Goal: Transaction & Acquisition: Purchase product/service

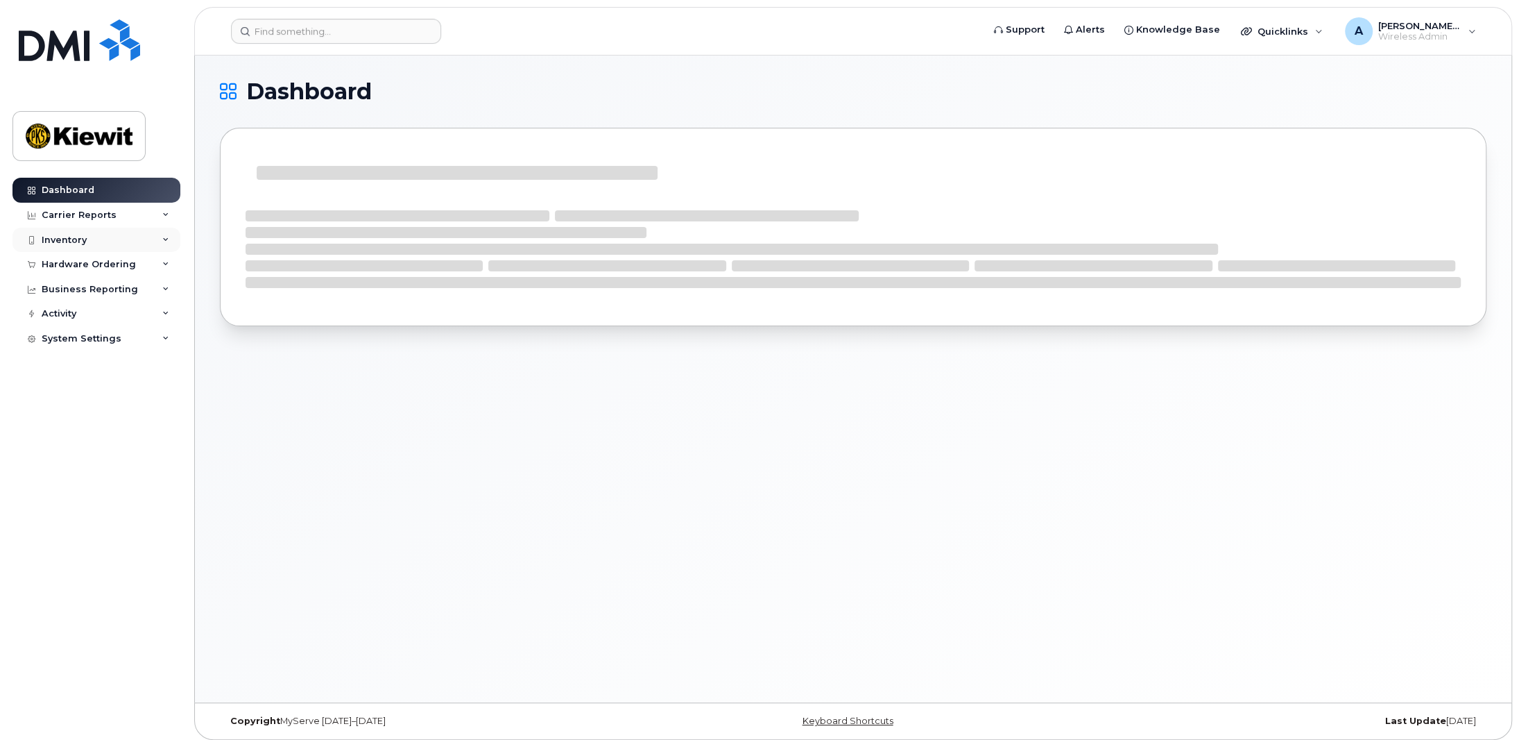
click at [165, 237] on icon at bounding box center [165, 240] width 7 height 7
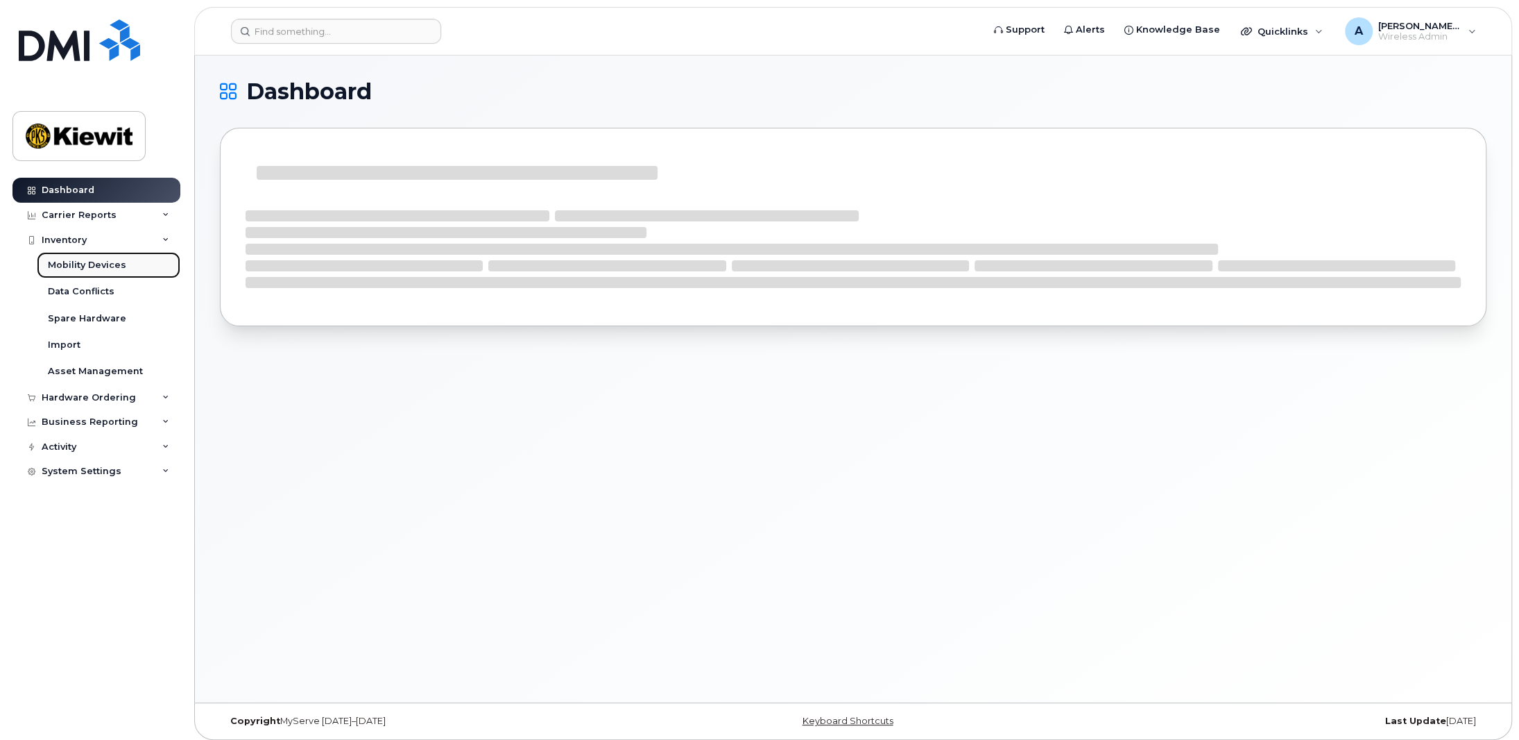
click at [105, 268] on div "Mobility Devices" at bounding box center [87, 265] width 78 height 12
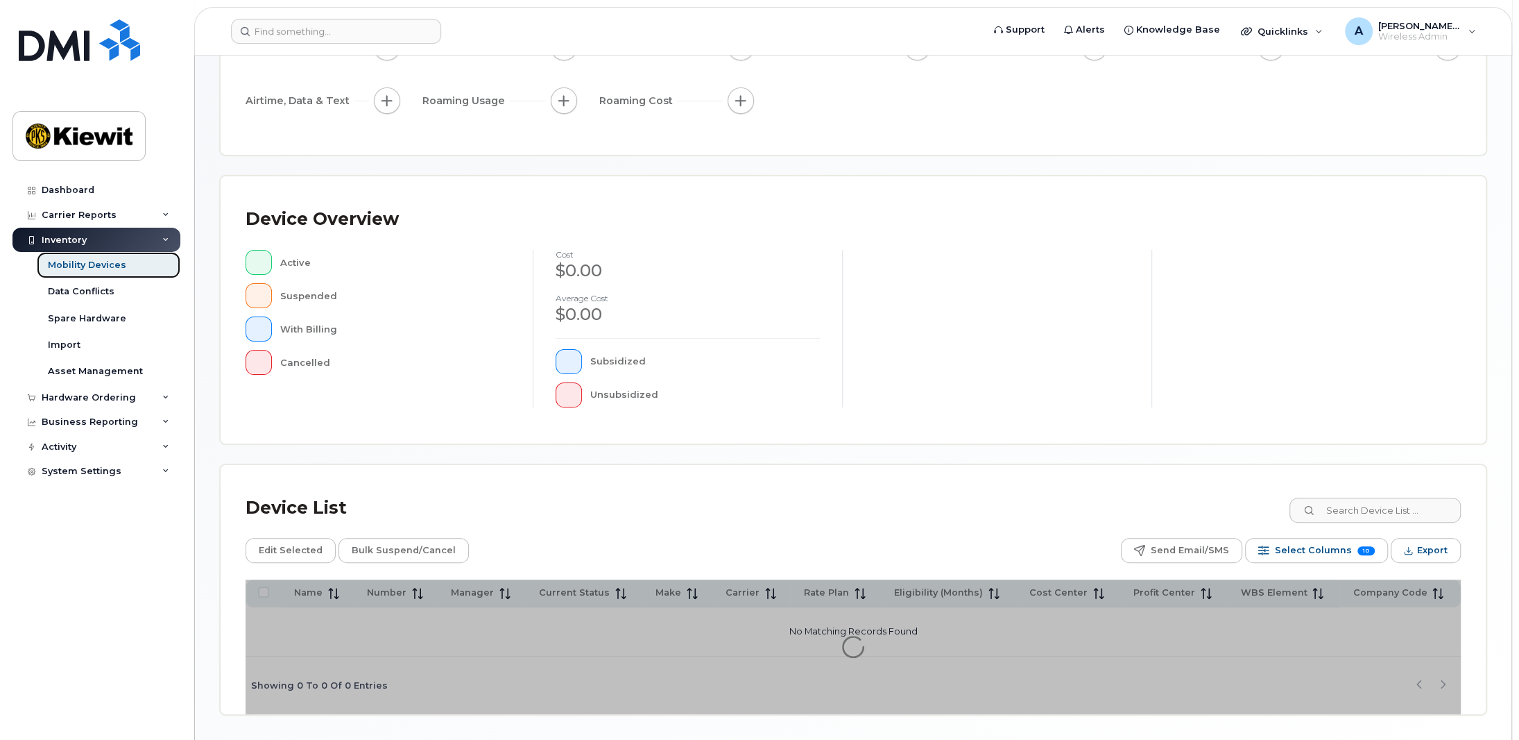
scroll to position [211, 0]
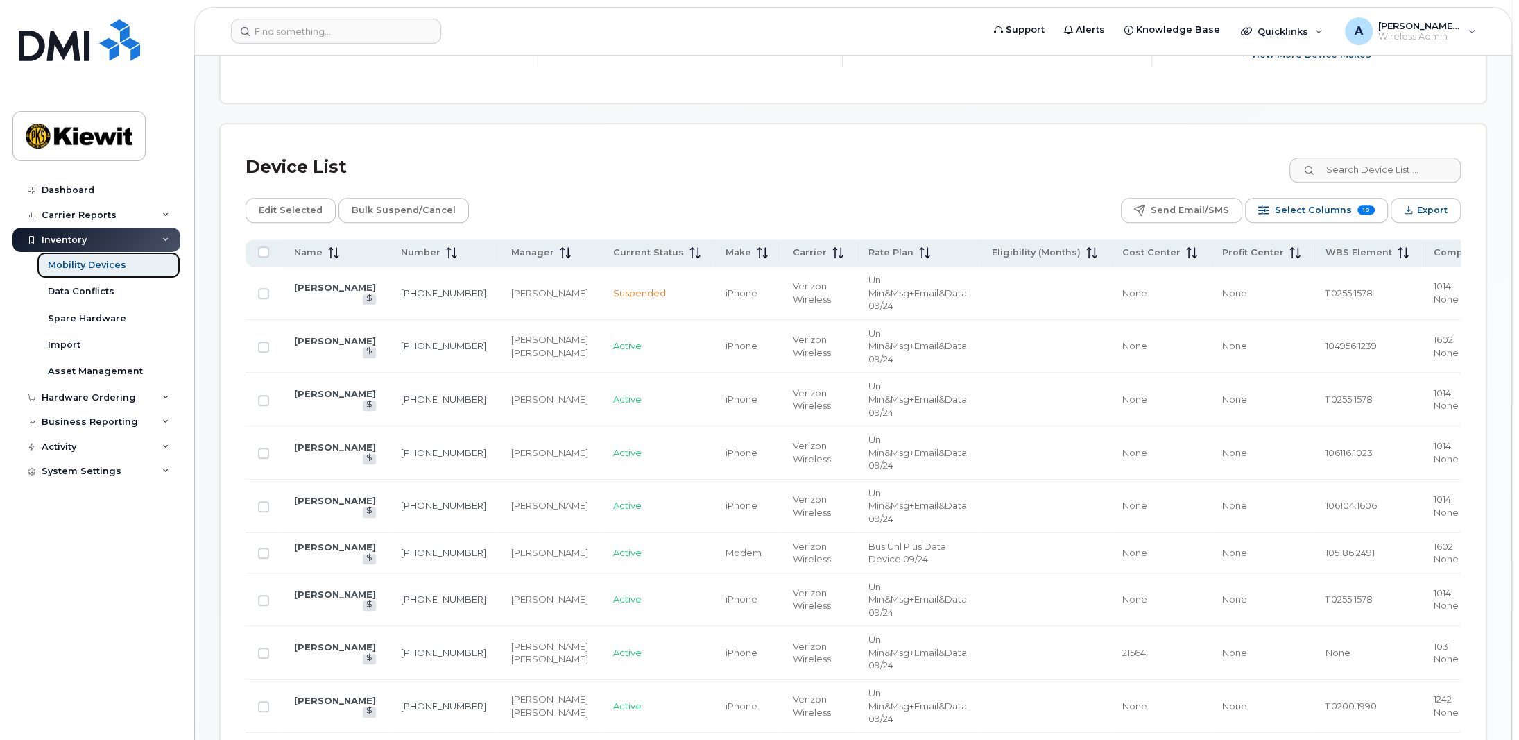
scroll to position [558, 0]
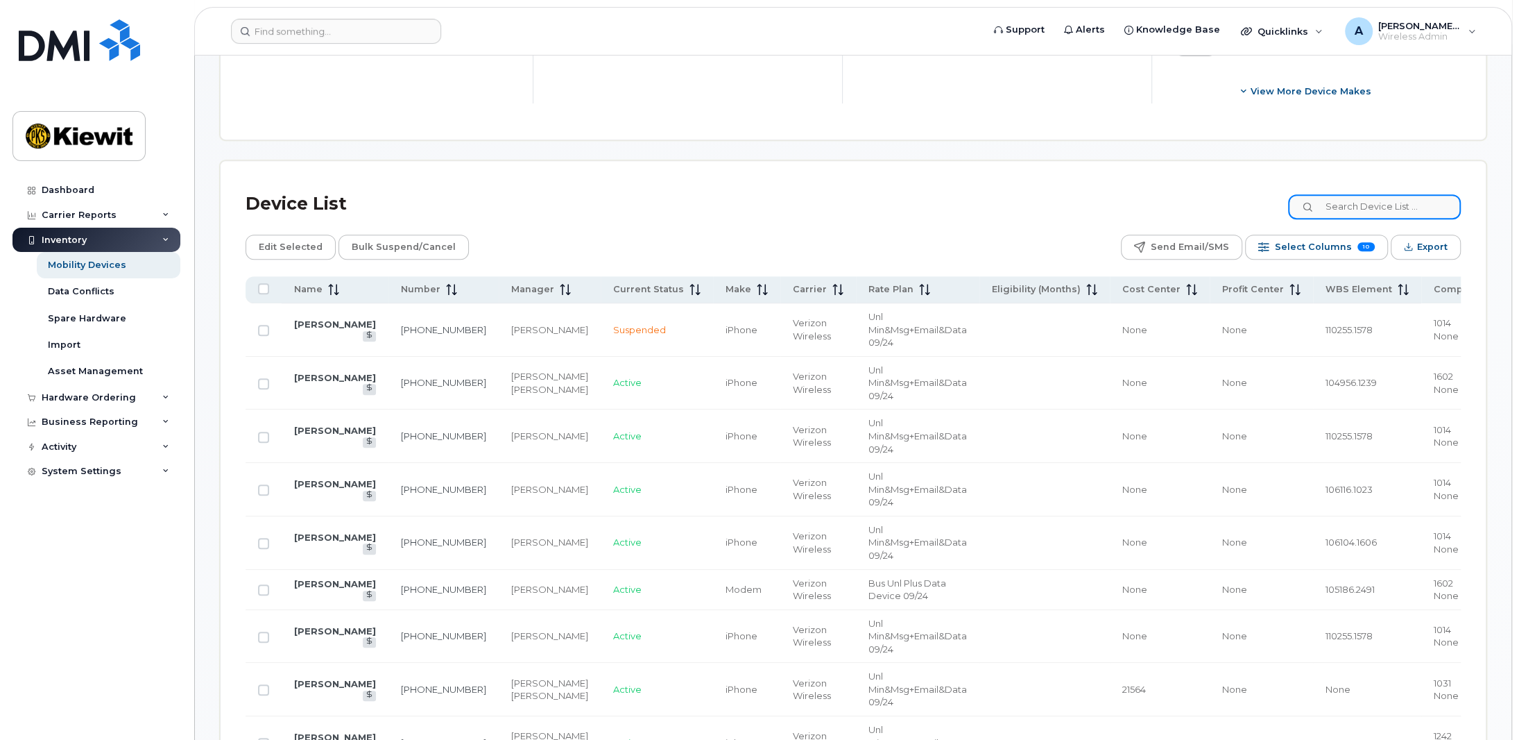
click at [1391, 205] on input at bounding box center [1374, 206] width 173 height 25
type input "a"
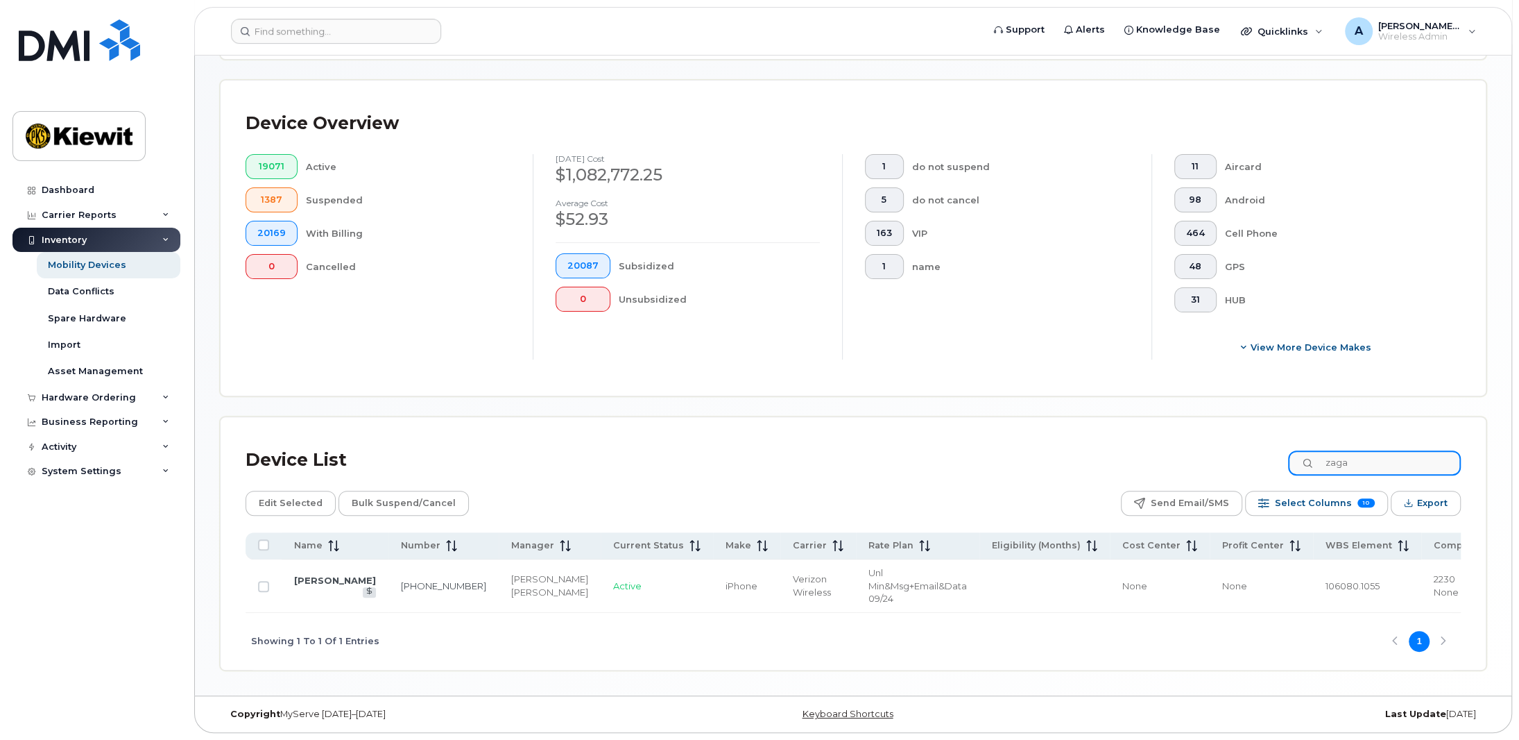
scroll to position [311, 0]
type input "zaga"
click at [1038, 649] on div "Showing 1 To 1 Of 1 Entries 1" at bounding box center [853, 642] width 1215 height 58
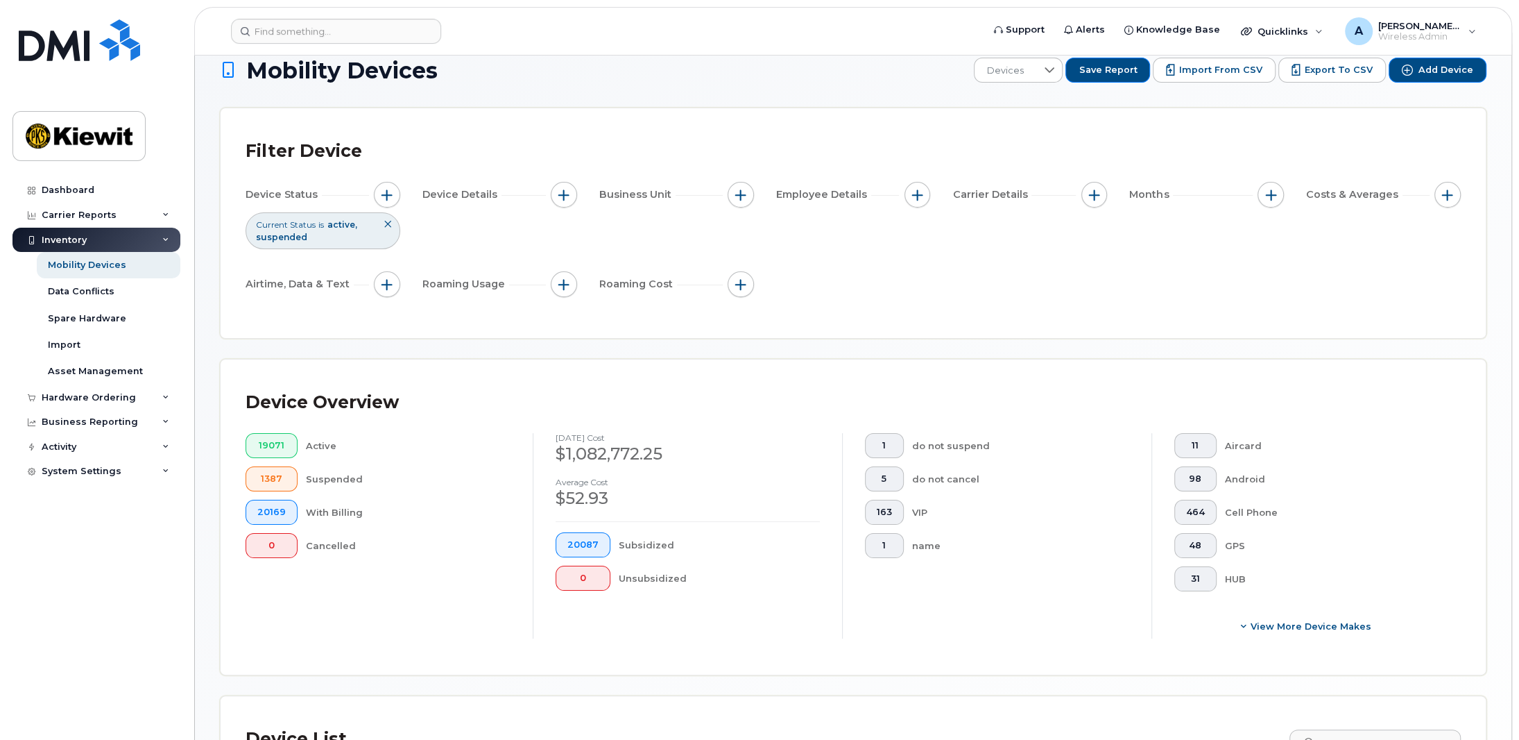
scroll to position [0, 0]
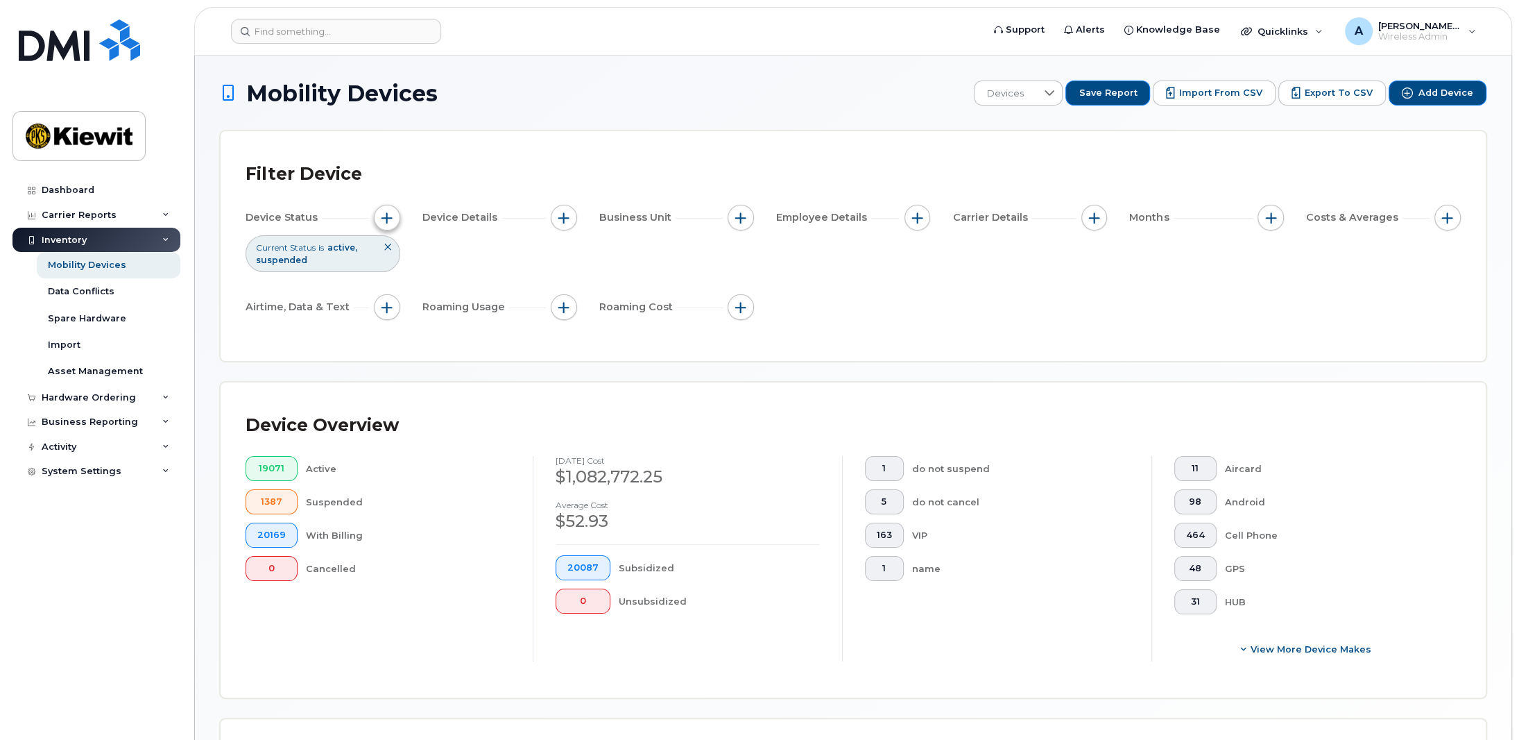
click at [389, 221] on span "button" at bounding box center [387, 217] width 11 height 11
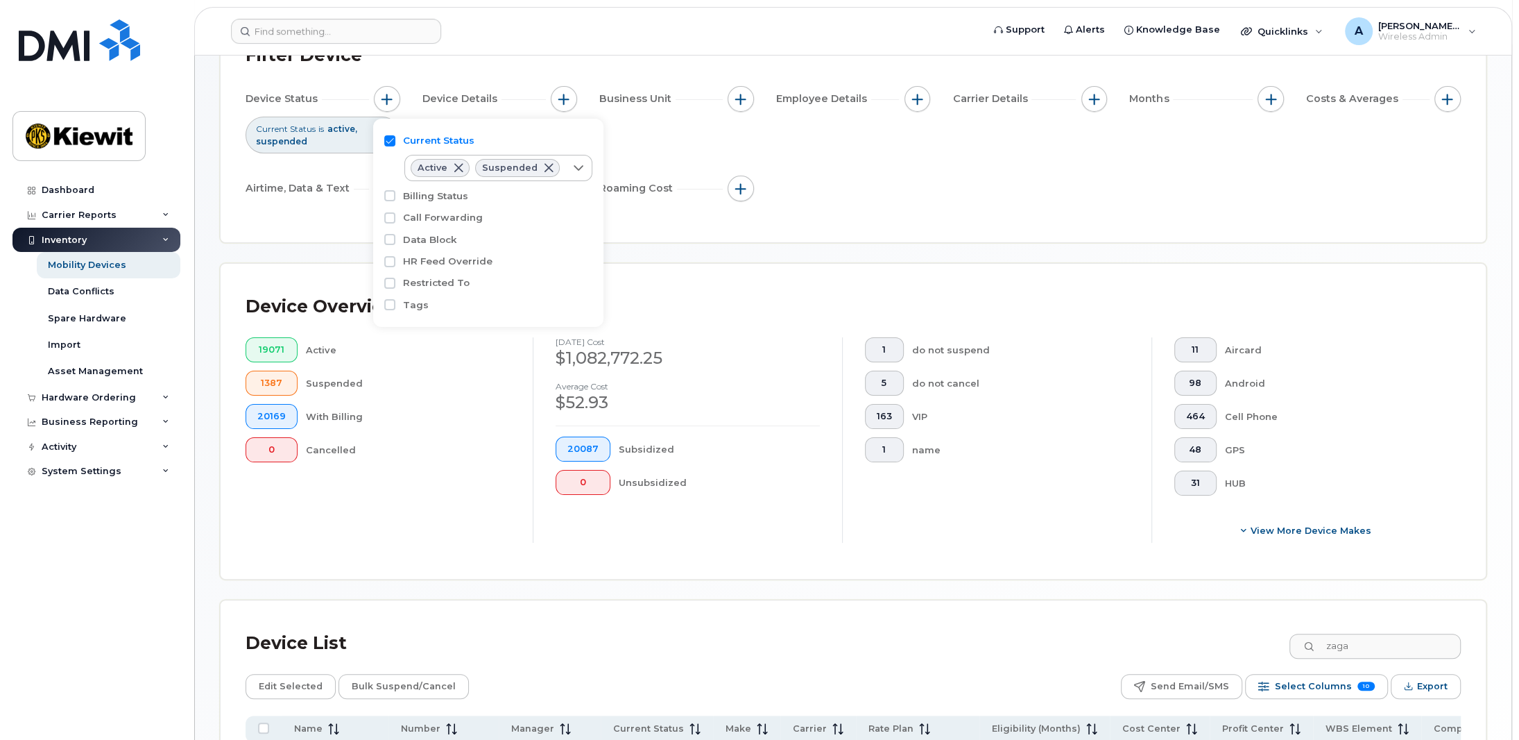
scroll to position [139, 0]
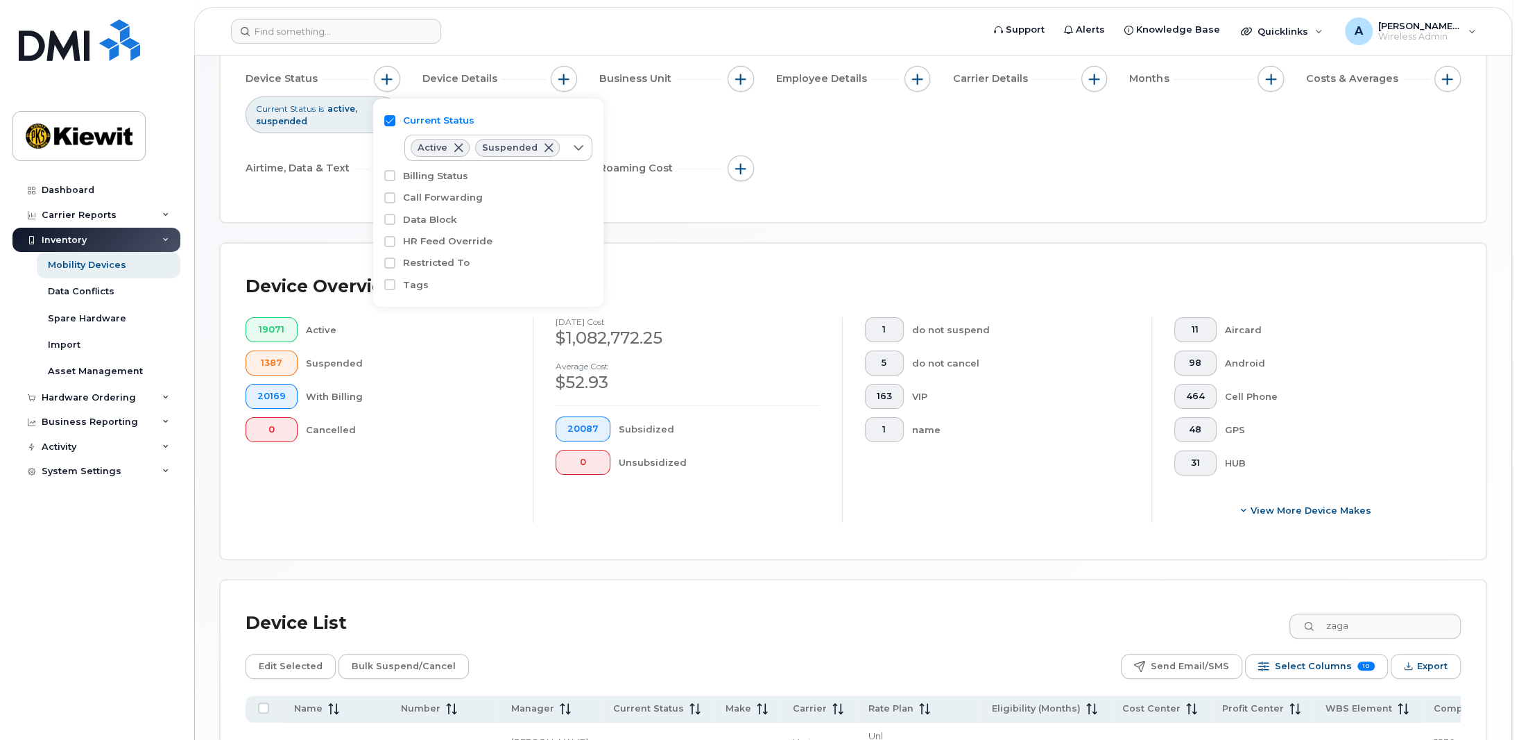
click at [639, 115] on div "Device Status Current Status is active suspended Device Details Business Unit E…" at bounding box center [853, 126] width 1215 height 121
click at [560, 83] on span "button" at bounding box center [563, 79] width 11 height 11
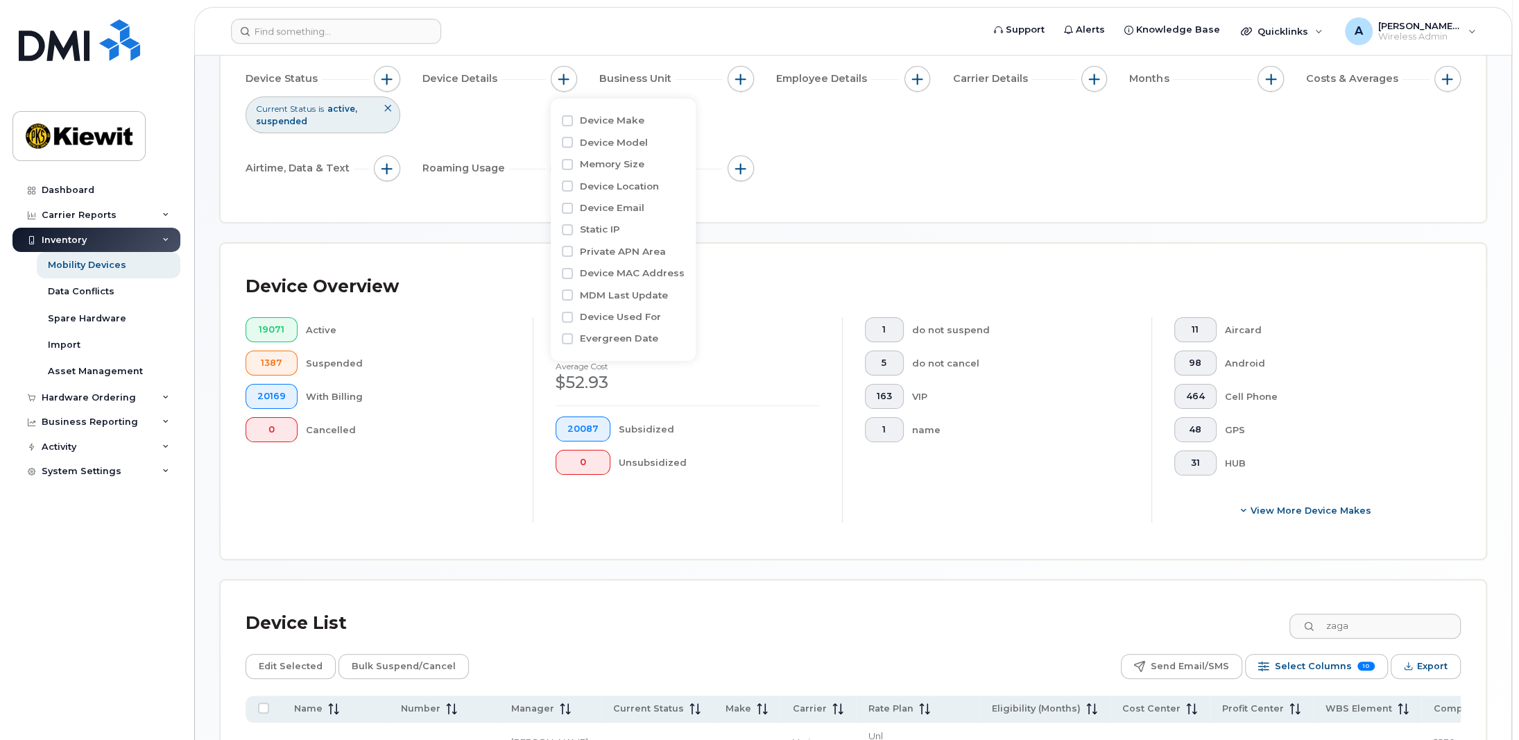
click at [837, 139] on div "Device Status Current Status is active suspended Device Details Business Unit E…" at bounding box center [853, 126] width 1215 height 121
click at [917, 80] on span "button" at bounding box center [917, 79] width 11 height 11
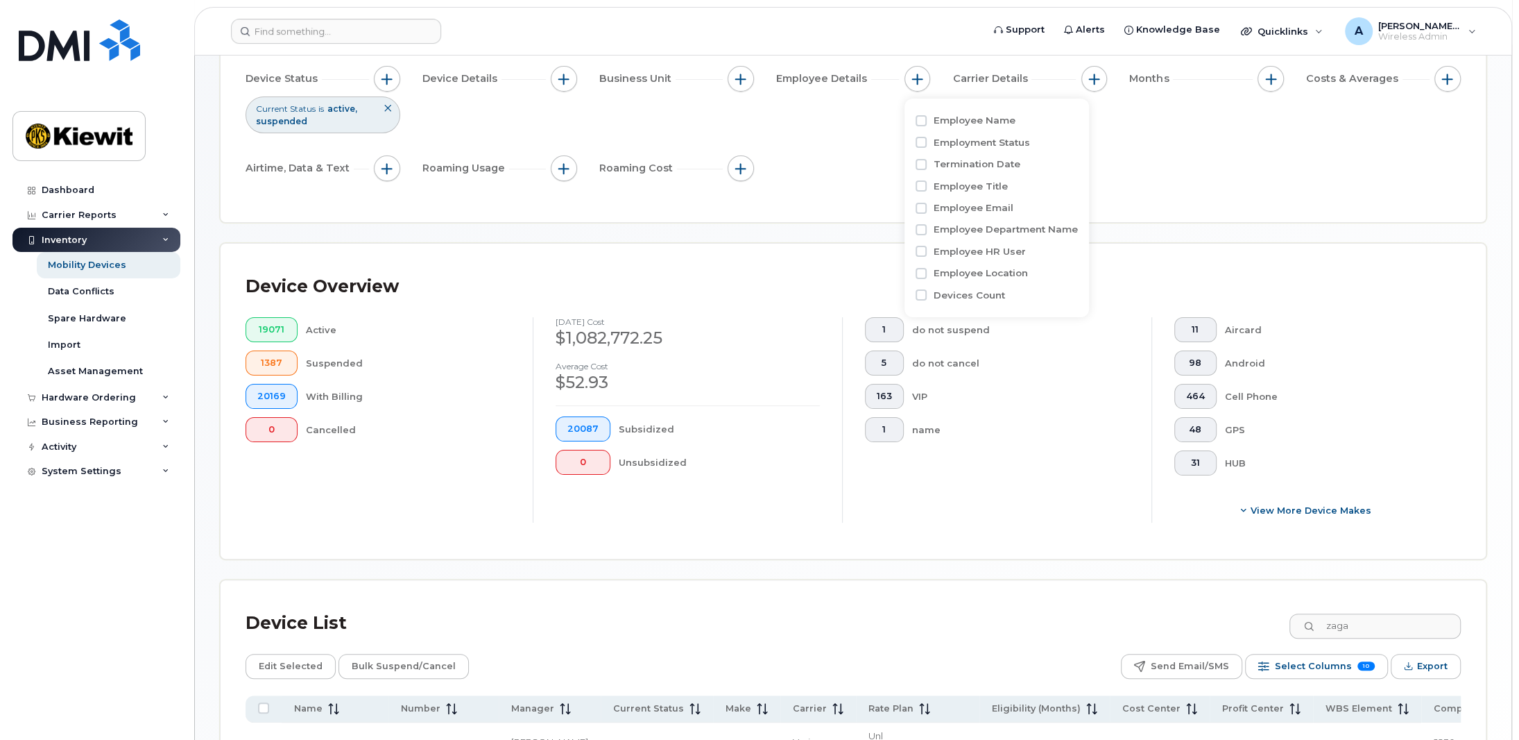
click at [878, 140] on div "Device Status Current Status is active suspended Device Details Business Unit E…" at bounding box center [853, 126] width 1215 height 121
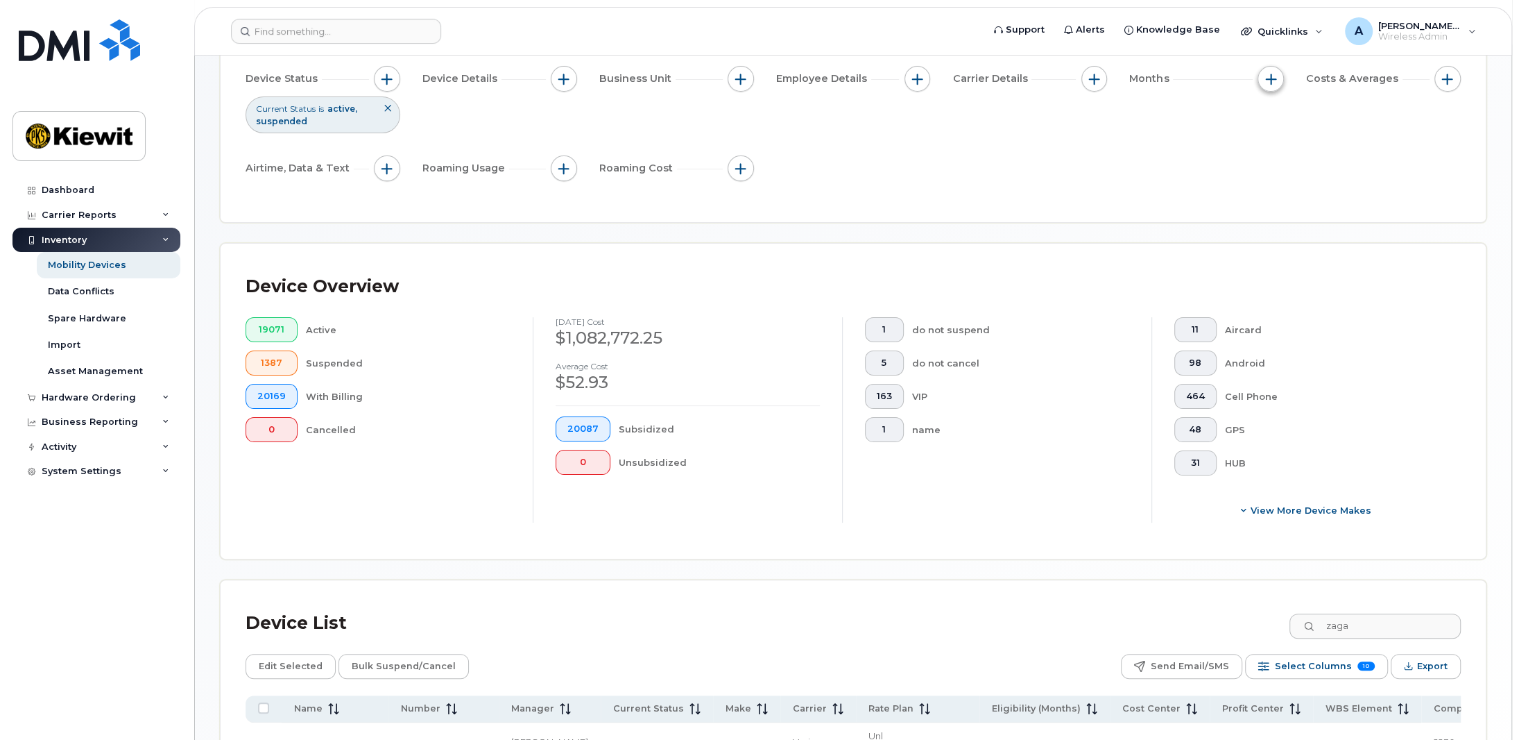
click at [1265, 78] on button "button" at bounding box center [1271, 79] width 26 height 26
click at [1189, 134] on div "Device Status Current Status is active suspended Device Details Business Unit E…" at bounding box center [853, 126] width 1215 height 121
click at [906, 153] on div "Device Status Current Status is active suspended Device Details Business Unit E…" at bounding box center [853, 126] width 1215 height 121
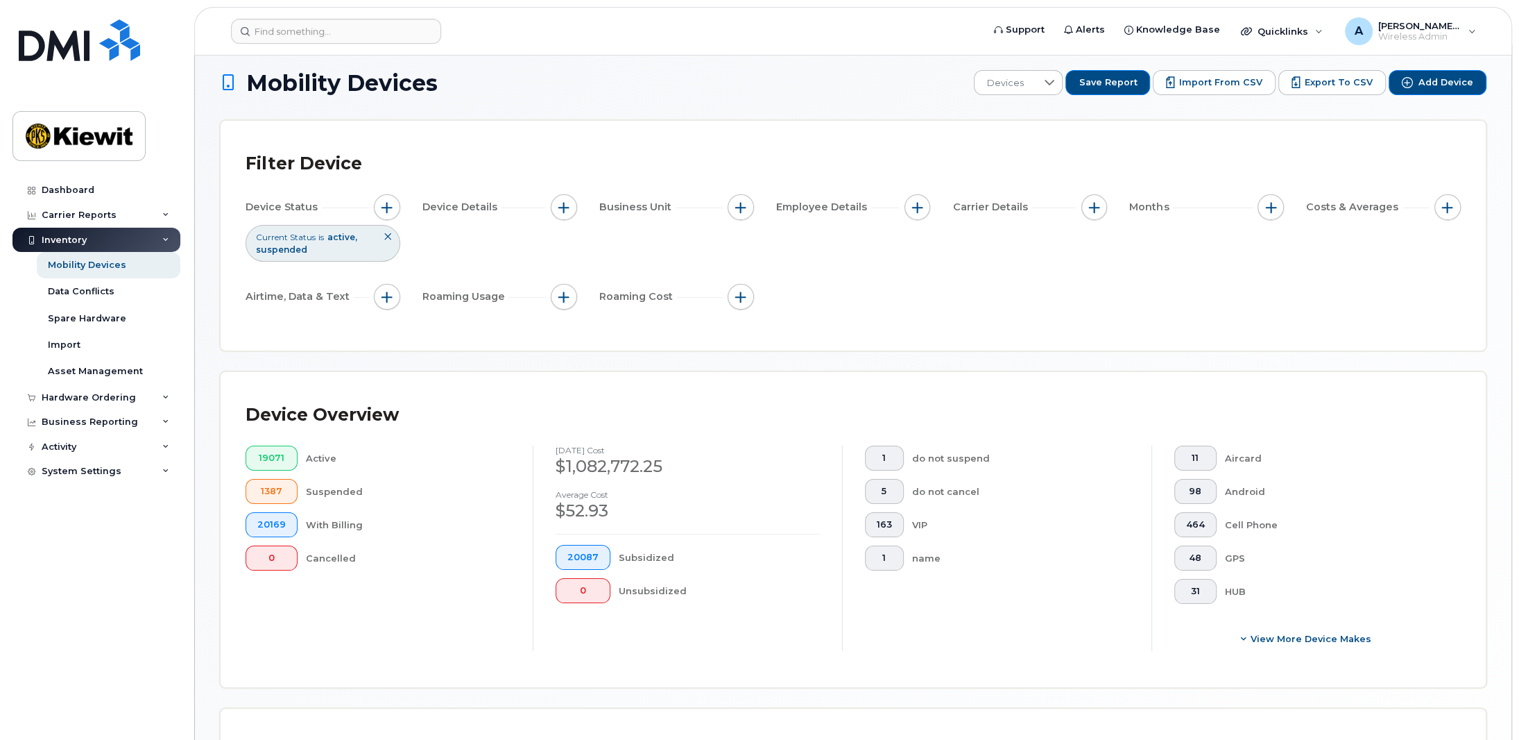
scroll to position [0, 0]
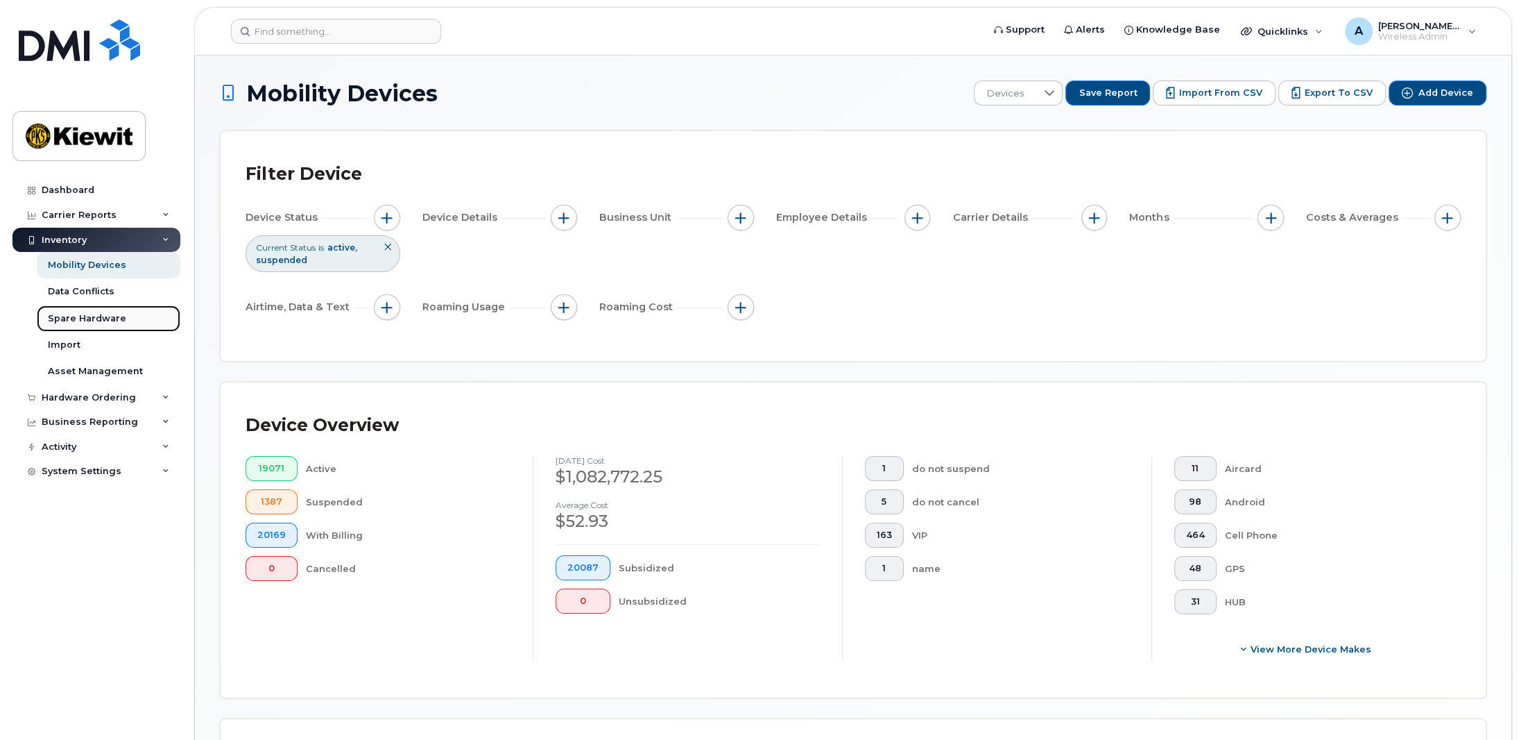
click at [99, 317] on div "Spare Hardware" at bounding box center [87, 318] width 78 height 12
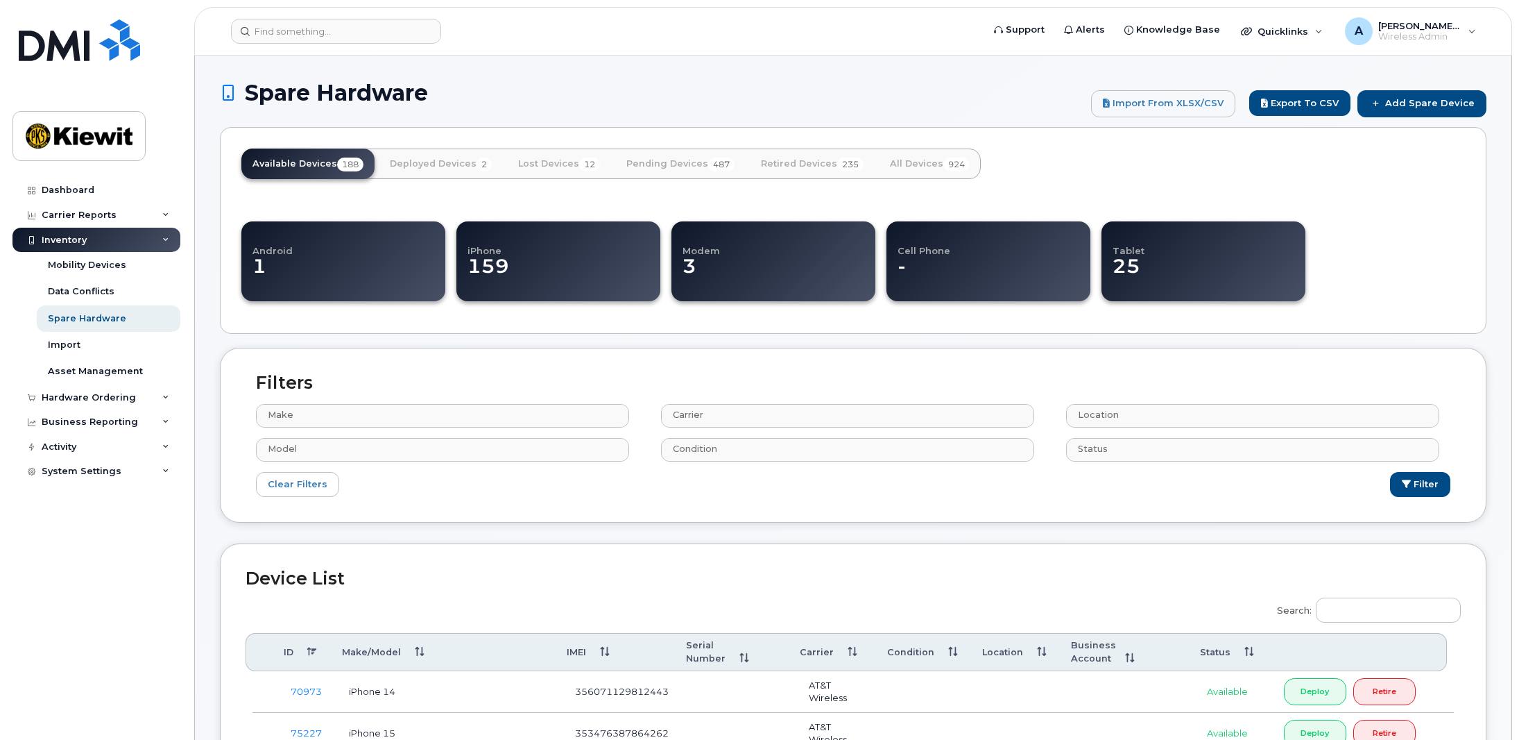
select select
click at [95, 400] on div "Hardware Ordering" at bounding box center [89, 397] width 94 height 11
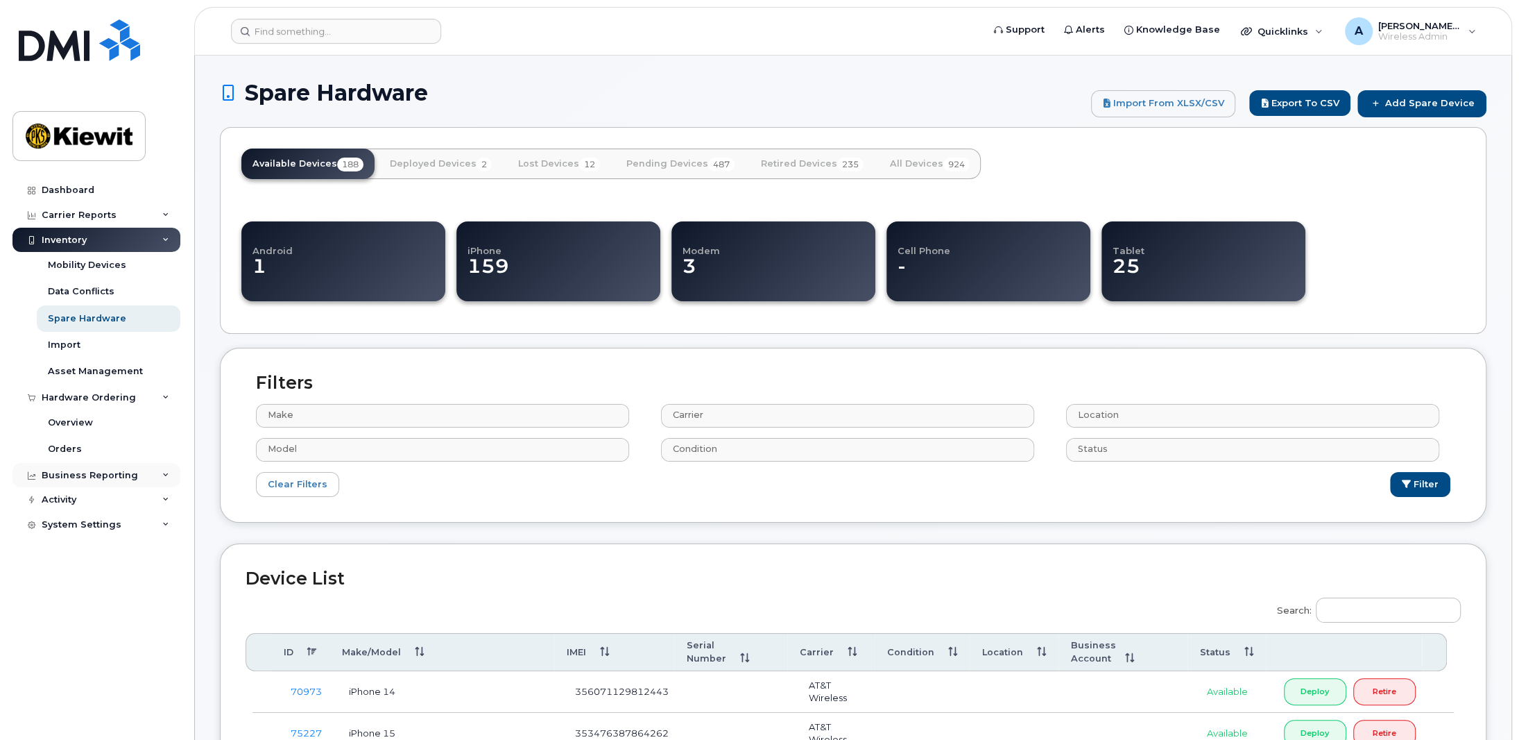
click at [79, 477] on div "Business Reporting" at bounding box center [90, 475] width 96 height 11
click at [89, 499] on div "Managerial Reports" at bounding box center [95, 500] width 95 height 12
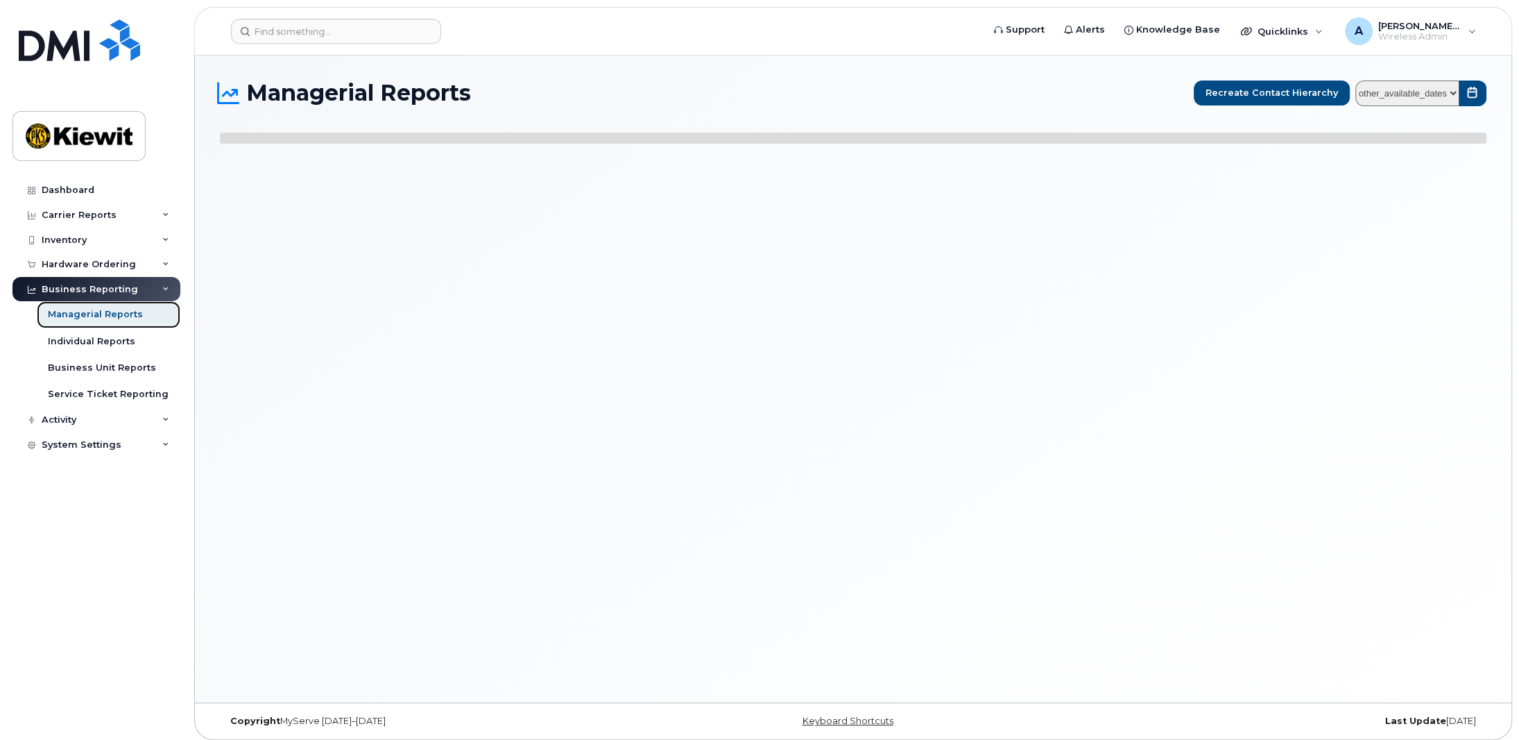
select select
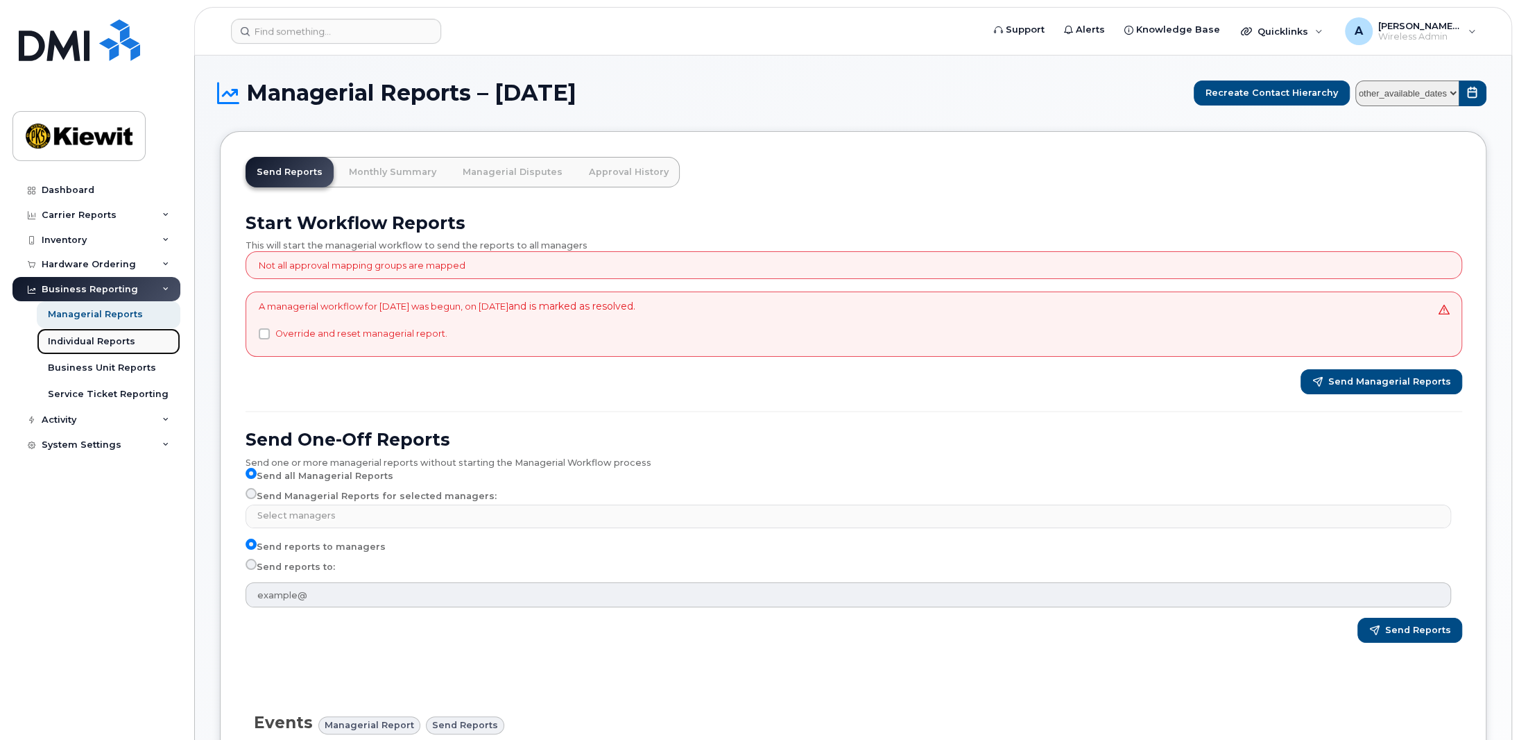
click at [118, 344] on div "Individual Reports" at bounding box center [91, 341] width 87 height 12
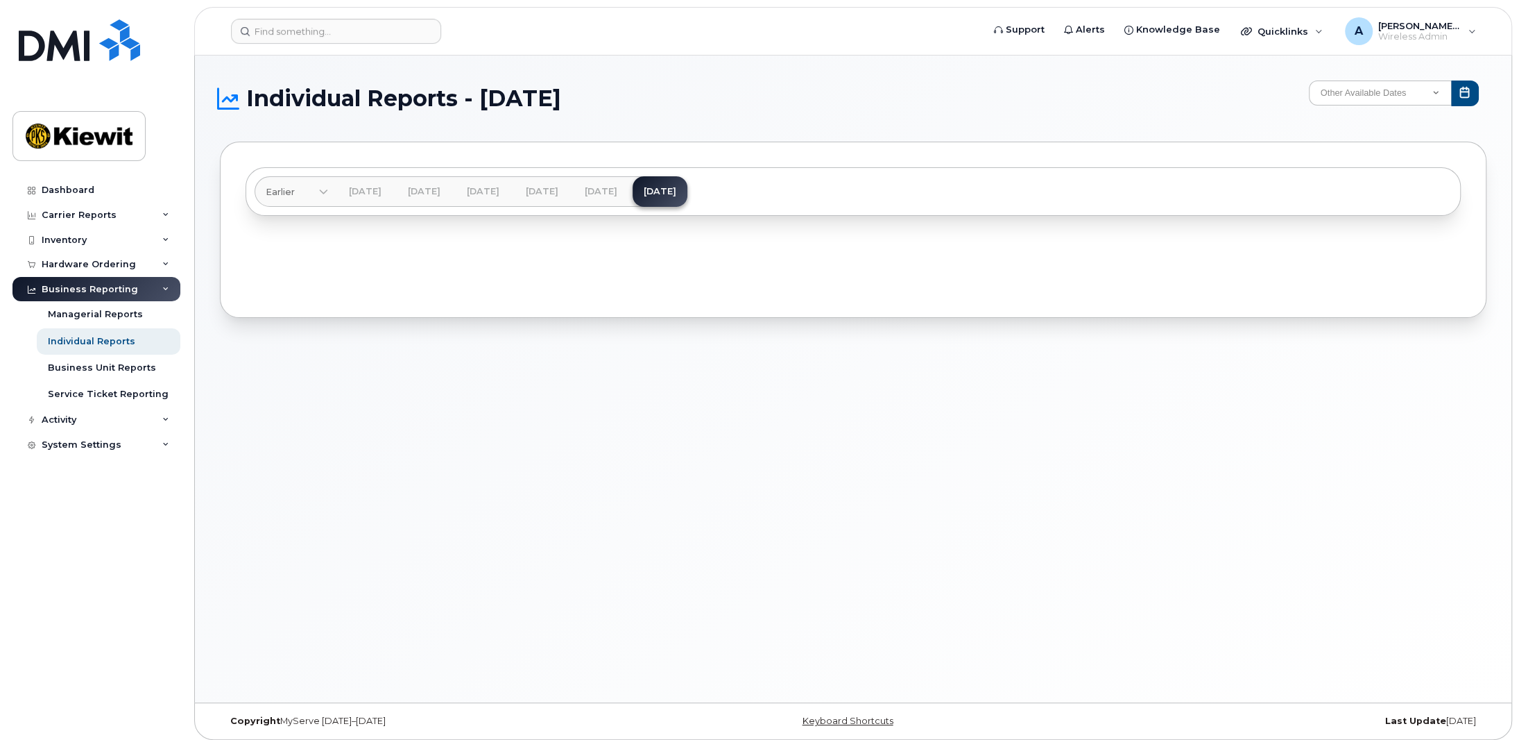
click at [937, 287] on div at bounding box center [853, 262] width 1215 height 60
click at [1388, 96] on select "Other Available Dates December November October September August July June May …" at bounding box center [1380, 92] width 143 height 25
drag, startPoint x: 1174, startPoint y: 99, endPoint x: 1165, endPoint y: 102, distance: 9.7
click at [1174, 99] on h1 "Individual Reports - September 2025" at bounding box center [761, 98] width 1082 height 22
click at [687, 189] on link "Sep 2025" at bounding box center [660, 191] width 55 height 31
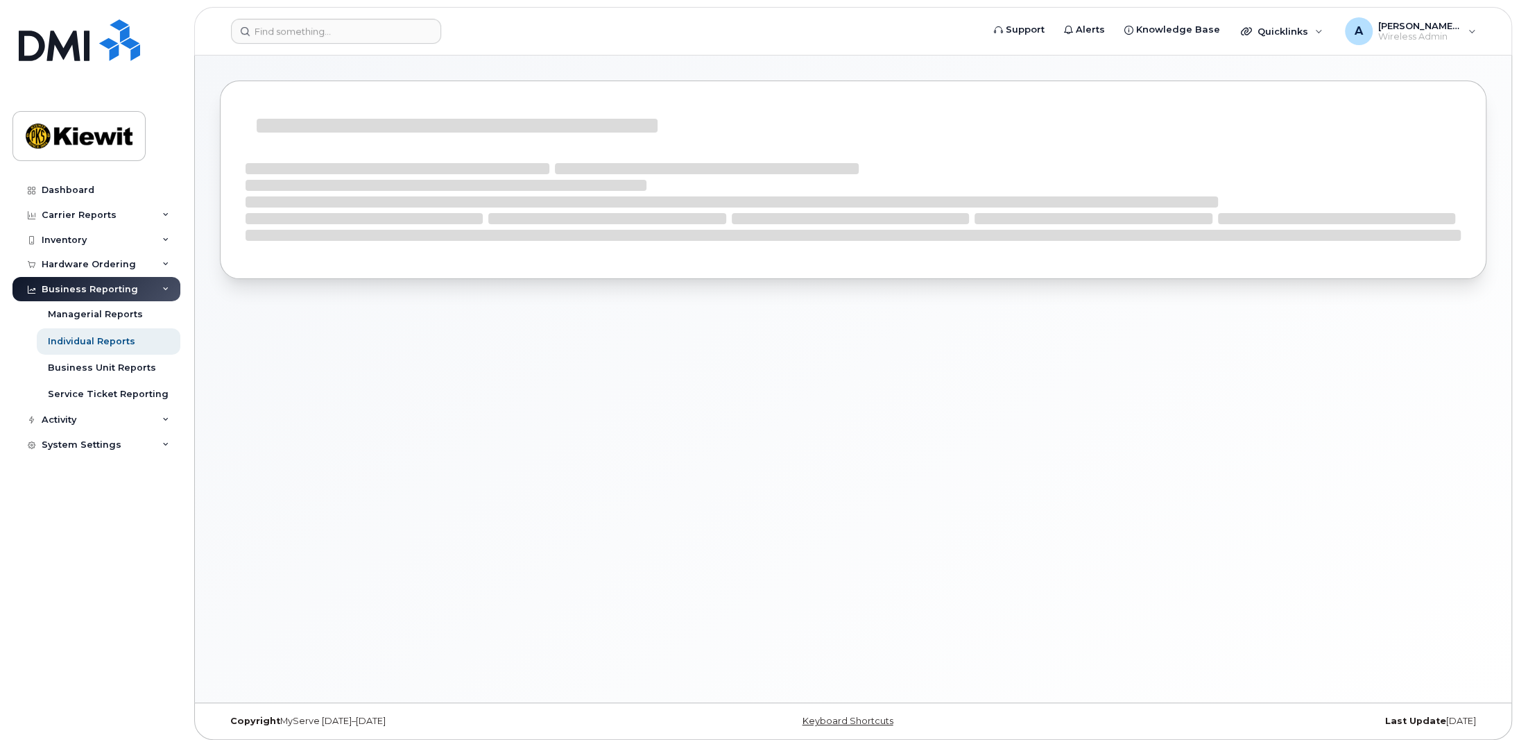
click at [660, 195] on div at bounding box center [853, 198] width 1215 height 83
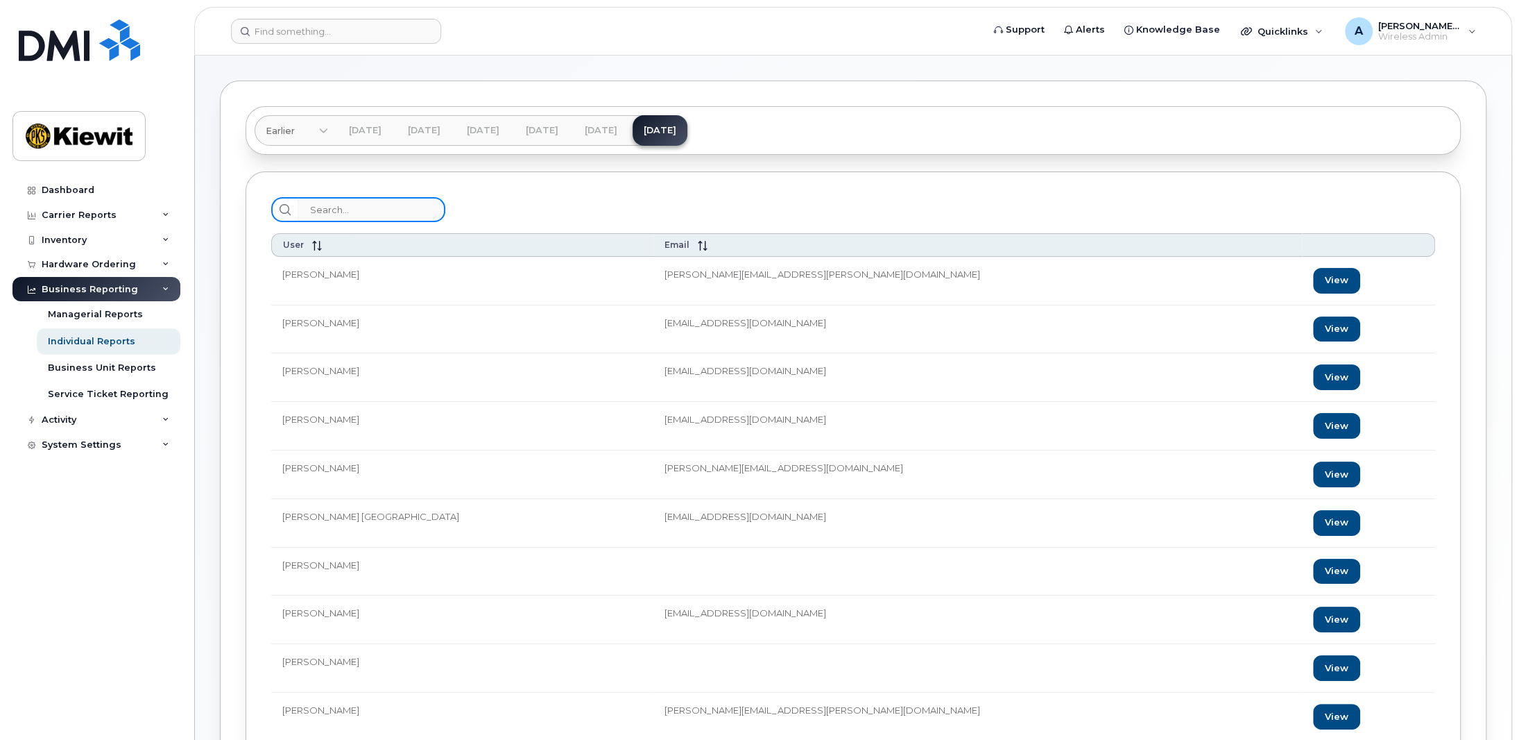
click at [325, 211] on input "search" at bounding box center [372, 209] width 148 height 25
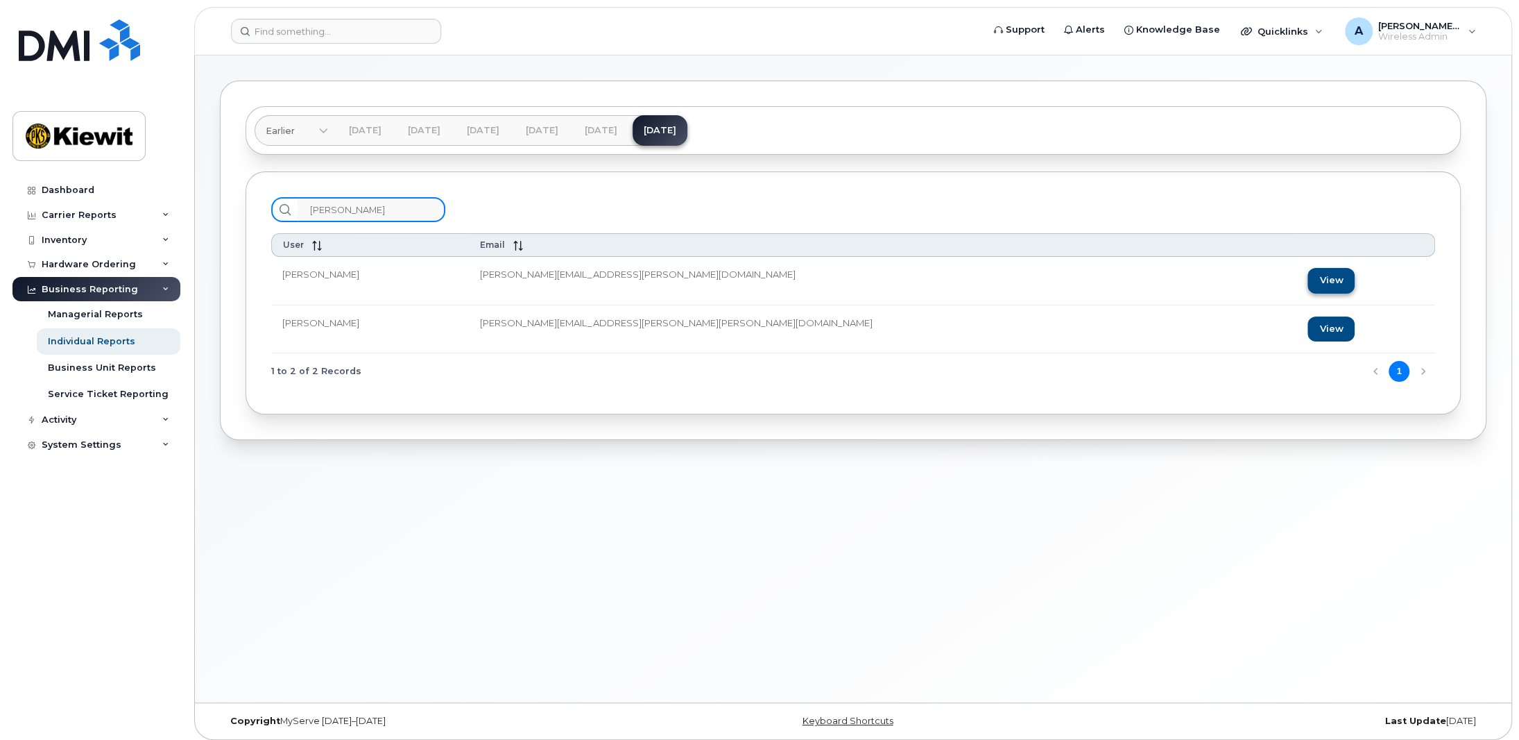
type input "seward"
click at [1308, 275] on link "View" at bounding box center [1331, 281] width 47 height 26
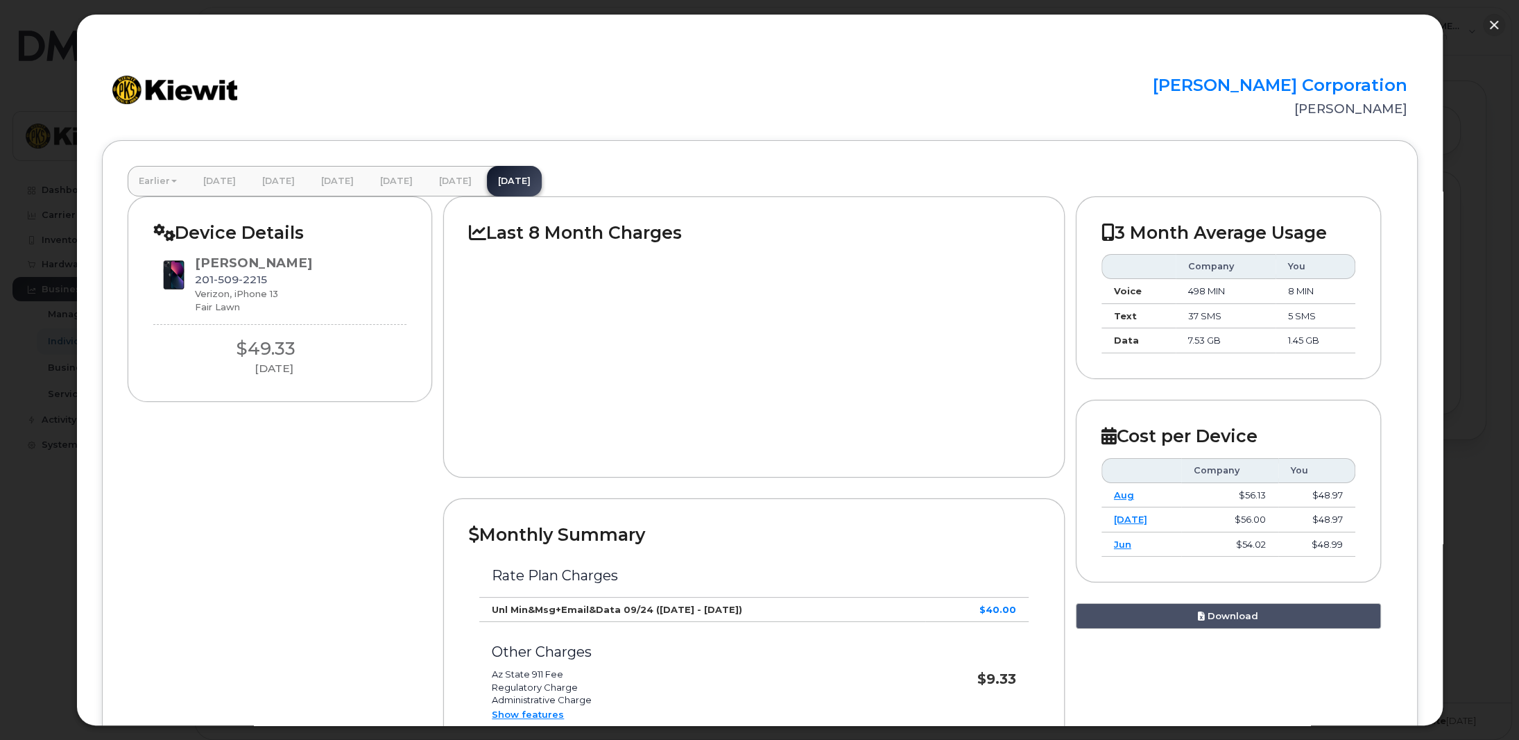
click at [159, 230] on icon at bounding box center [164, 231] width 22 height 17
click at [241, 238] on h2 "Device Details" at bounding box center [280, 232] width 254 height 21
click at [438, 315] on div "Device Details AARON SEWARD 201 509 2215 Verizon, iPhone 13 Fair Lawn $49.33 Se…" at bounding box center [286, 309] width 316 height 227
click at [1498, 26] on button "button" at bounding box center [1494, 25] width 22 height 22
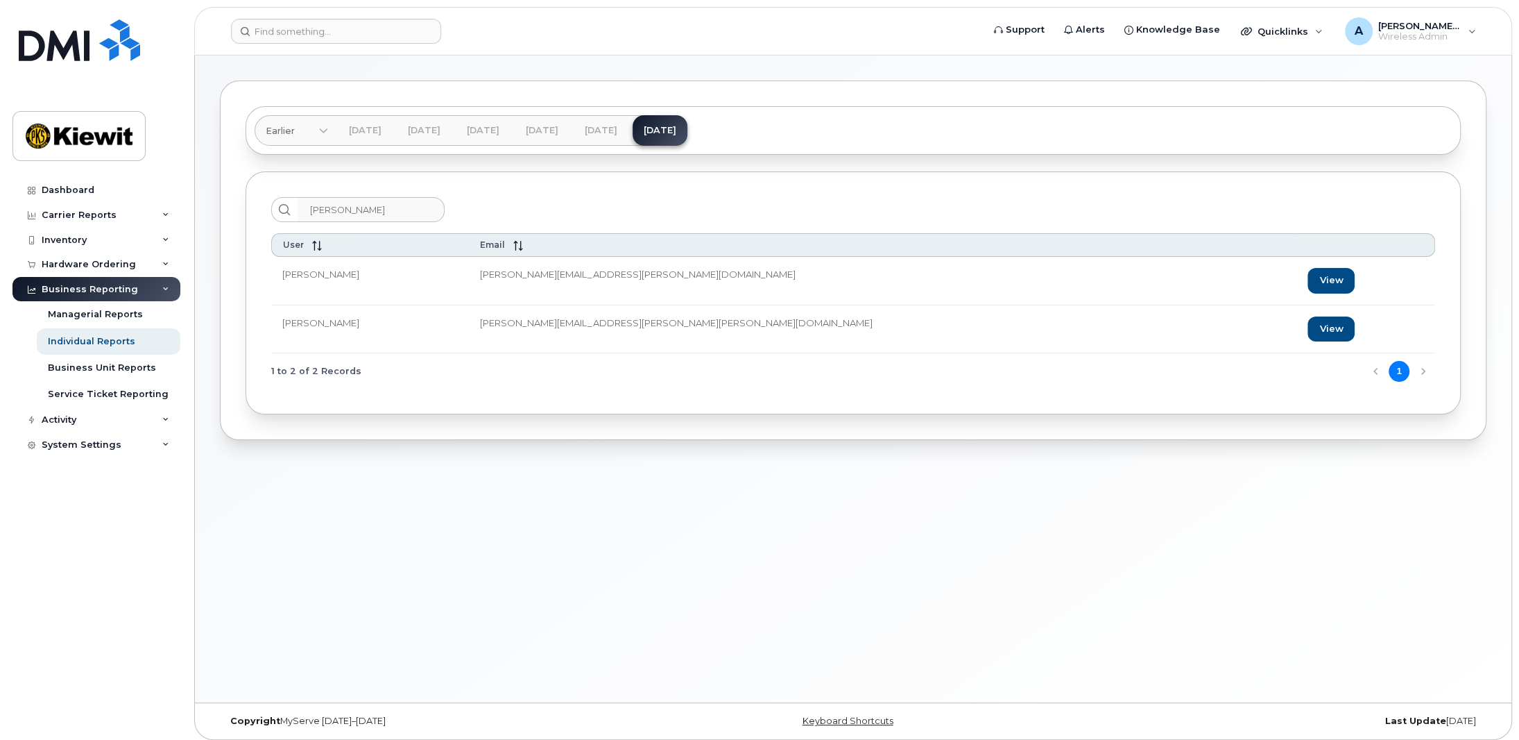
click at [676, 442] on div "Earlier Mar 2025 Feb 2025 Jan 2025 Dec 2024 Nov 2024 Oct 2024 Sep 2024 Aug 2024…" at bounding box center [853, 378] width 1317 height 647
click at [108, 417] on div "Activity" at bounding box center [96, 419] width 168 height 25
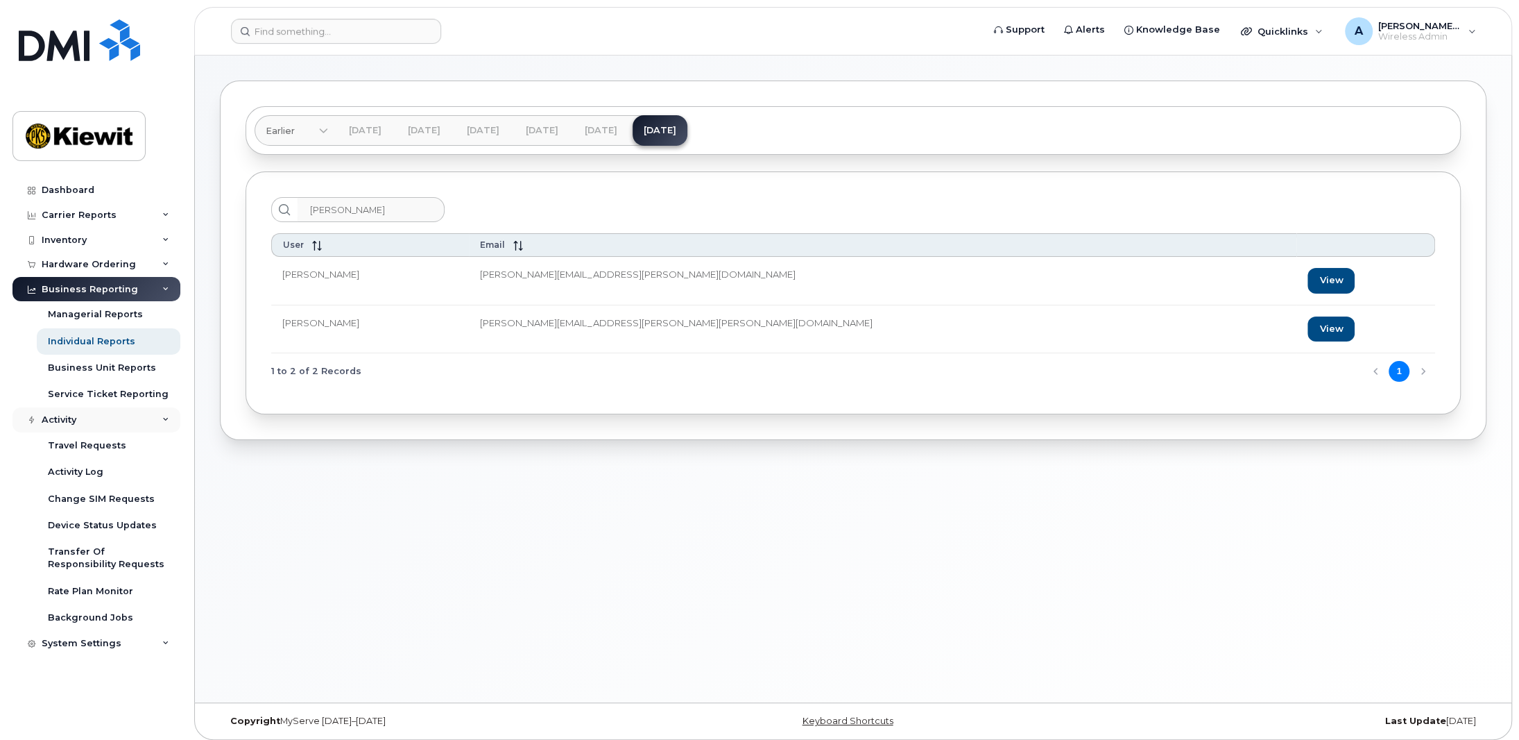
click at [108, 417] on div "Activity" at bounding box center [96, 419] width 168 height 25
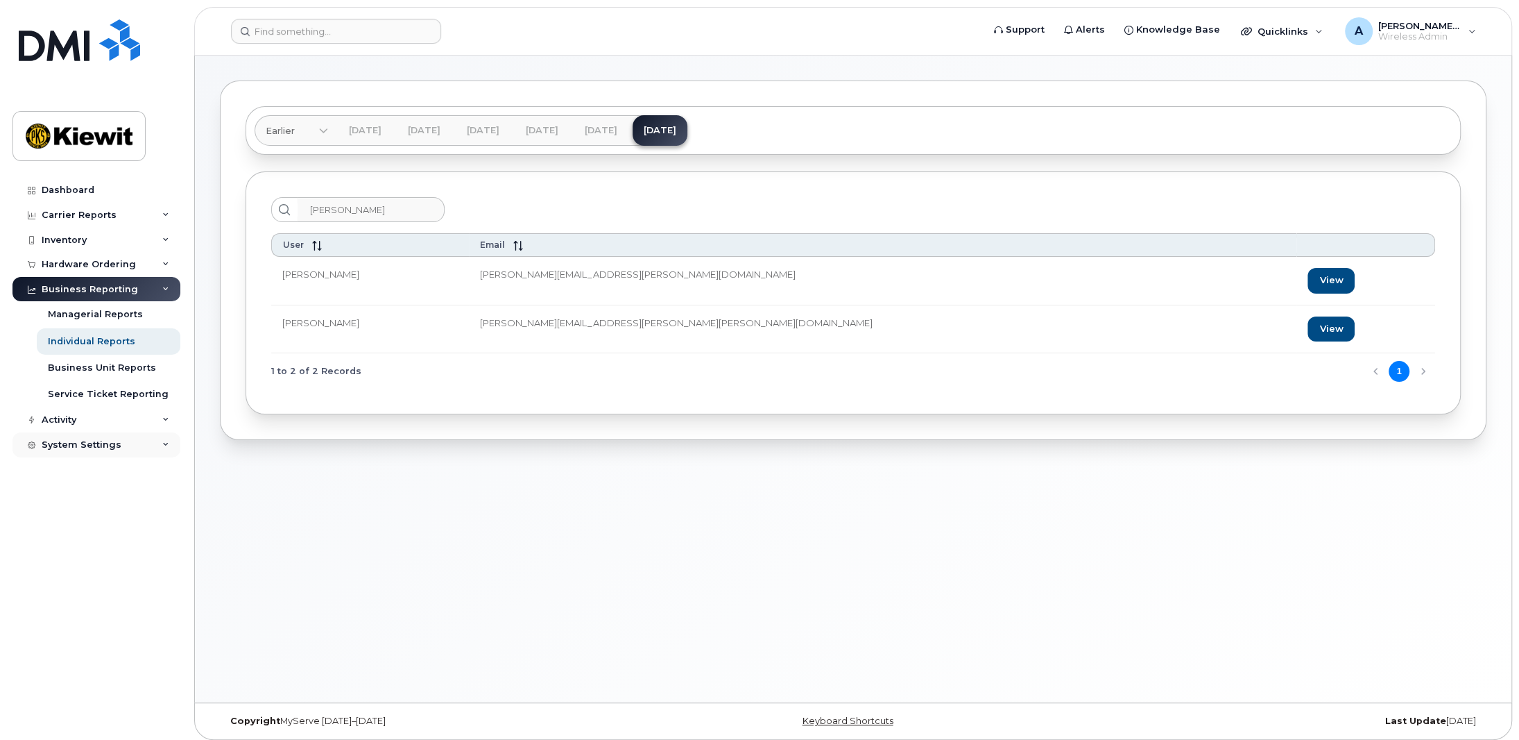
click at [117, 447] on div "System Settings" at bounding box center [96, 444] width 168 height 25
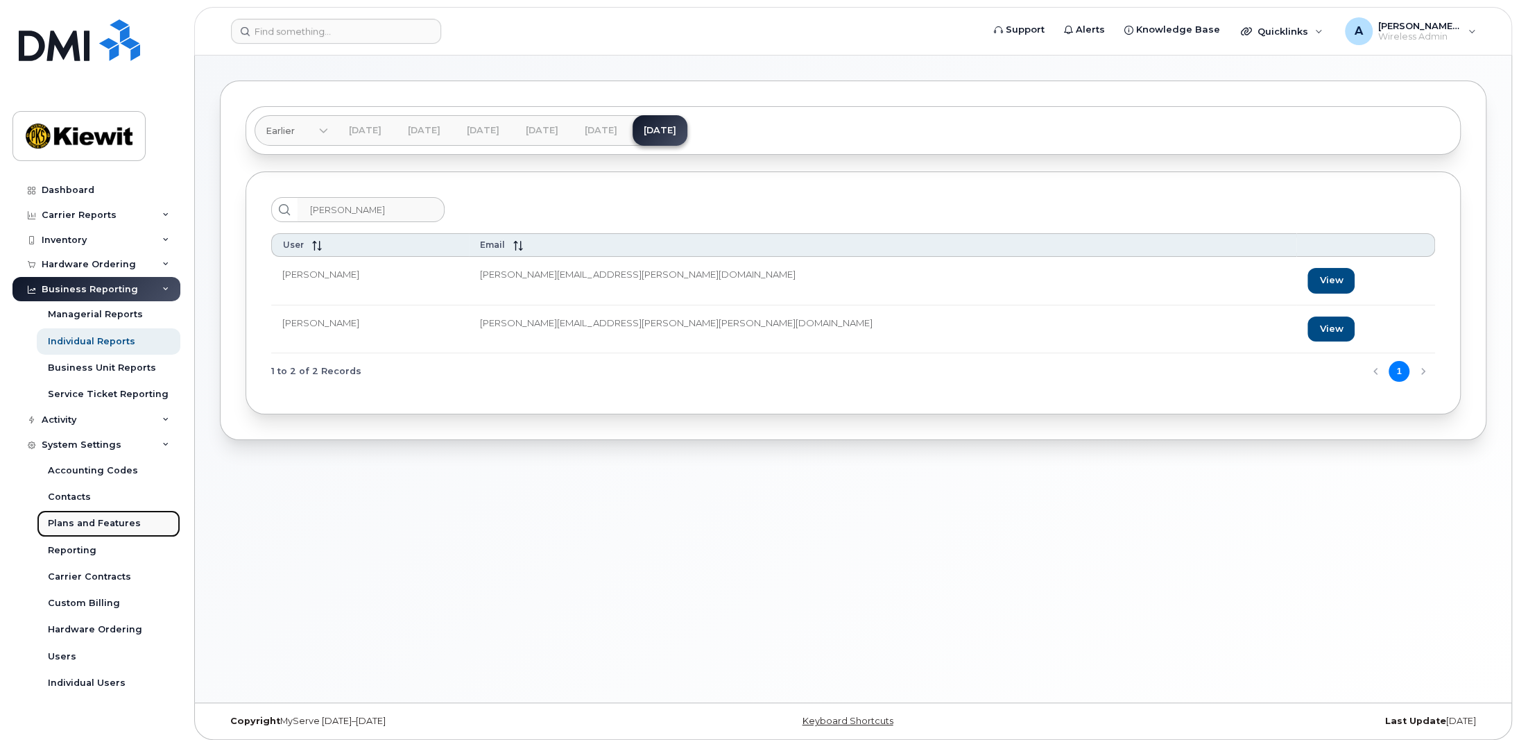
click at [153, 522] on link "Plans and Features" at bounding box center [109, 523] width 144 height 26
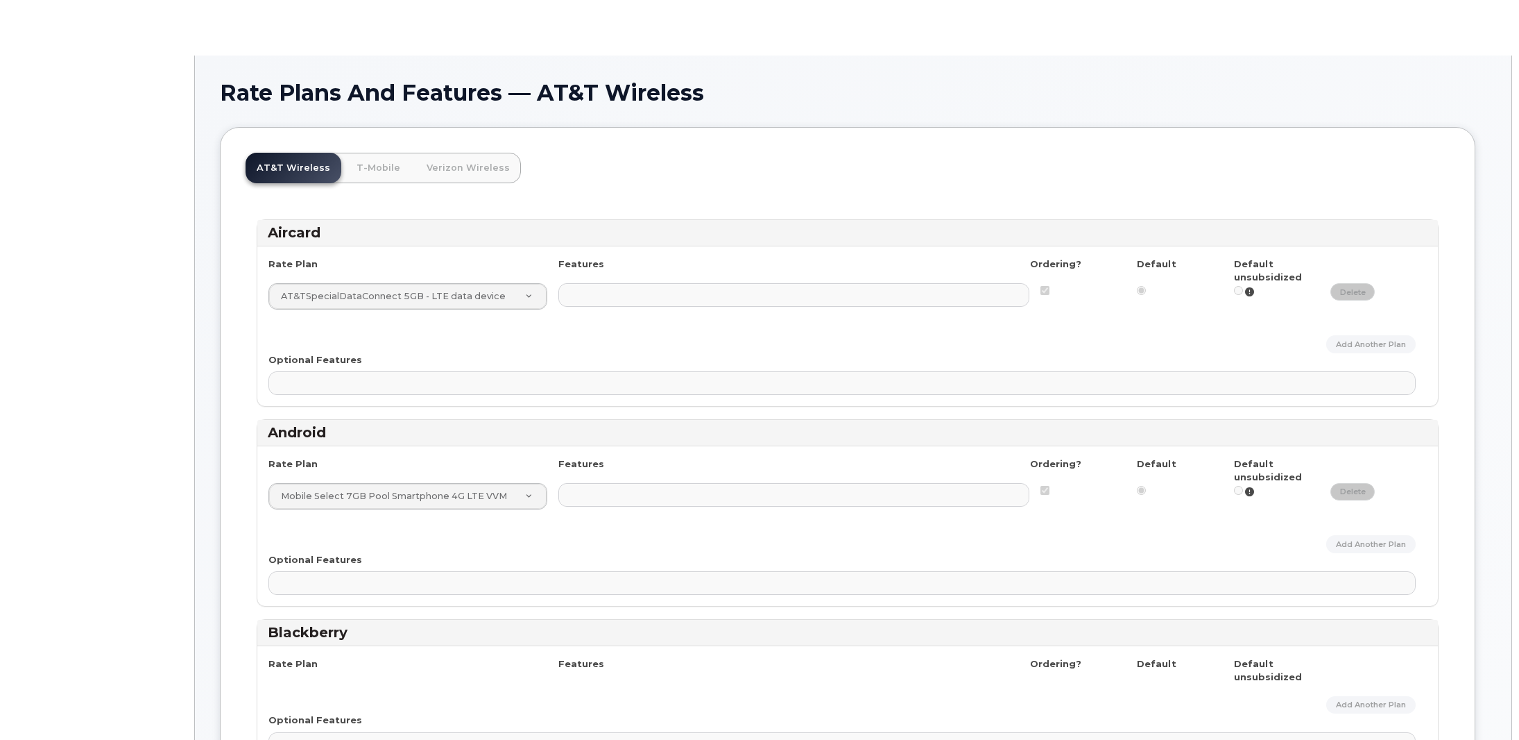
select select
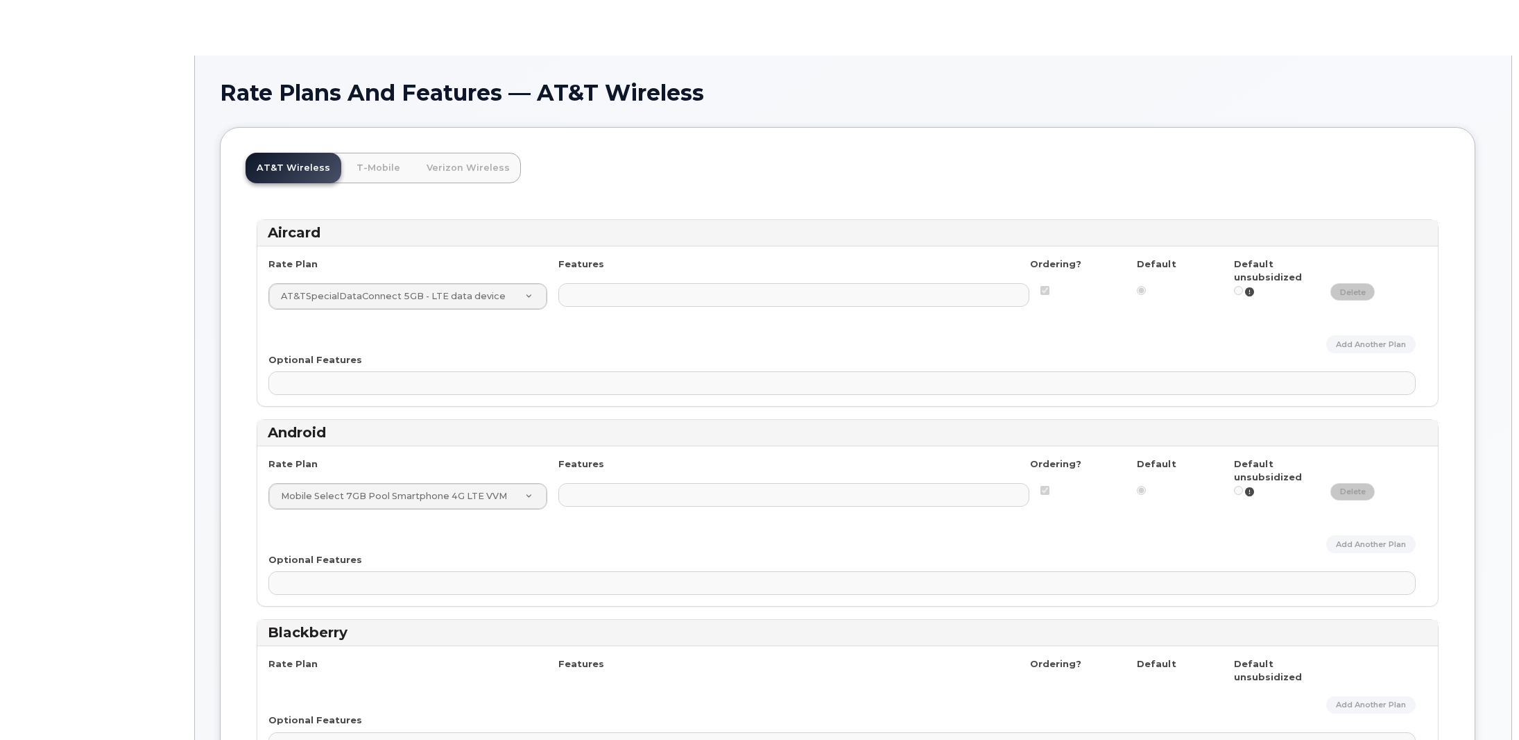
select select
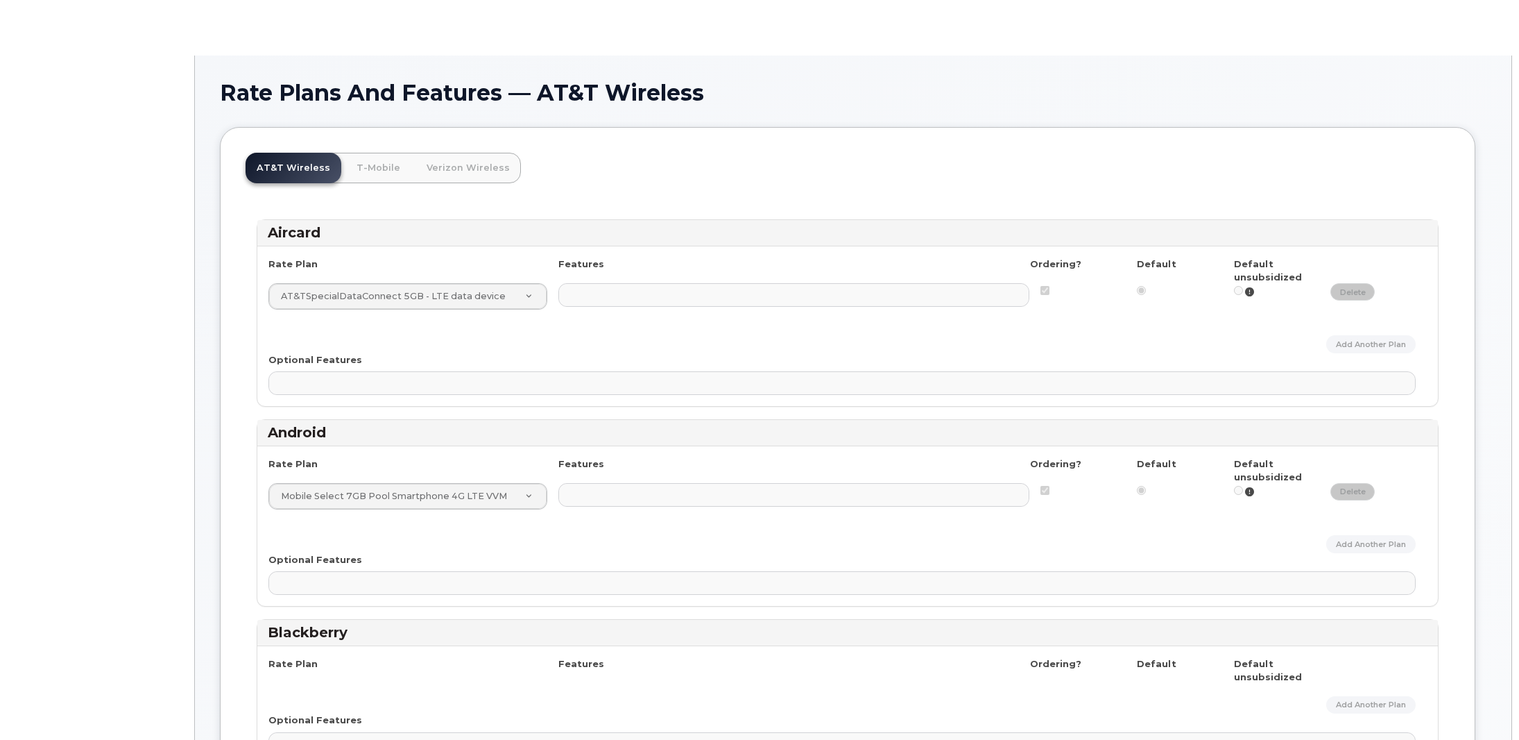
select select
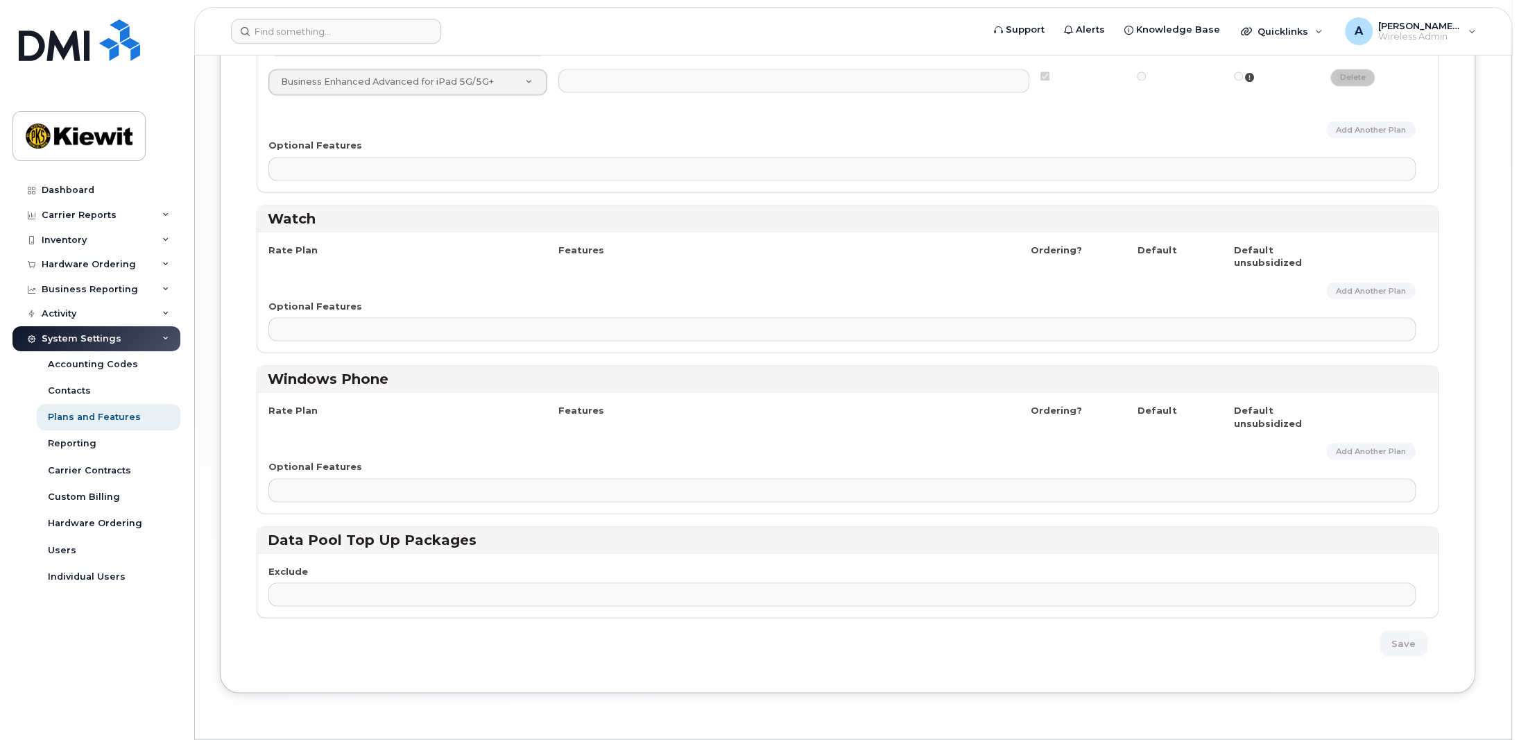
scroll to position [2535, 0]
drag, startPoint x: 123, startPoint y: 513, endPoint x: 277, endPoint y: 438, distance: 171.3
click at [123, 513] on link "Hardware Ordering" at bounding box center [109, 523] width 144 height 26
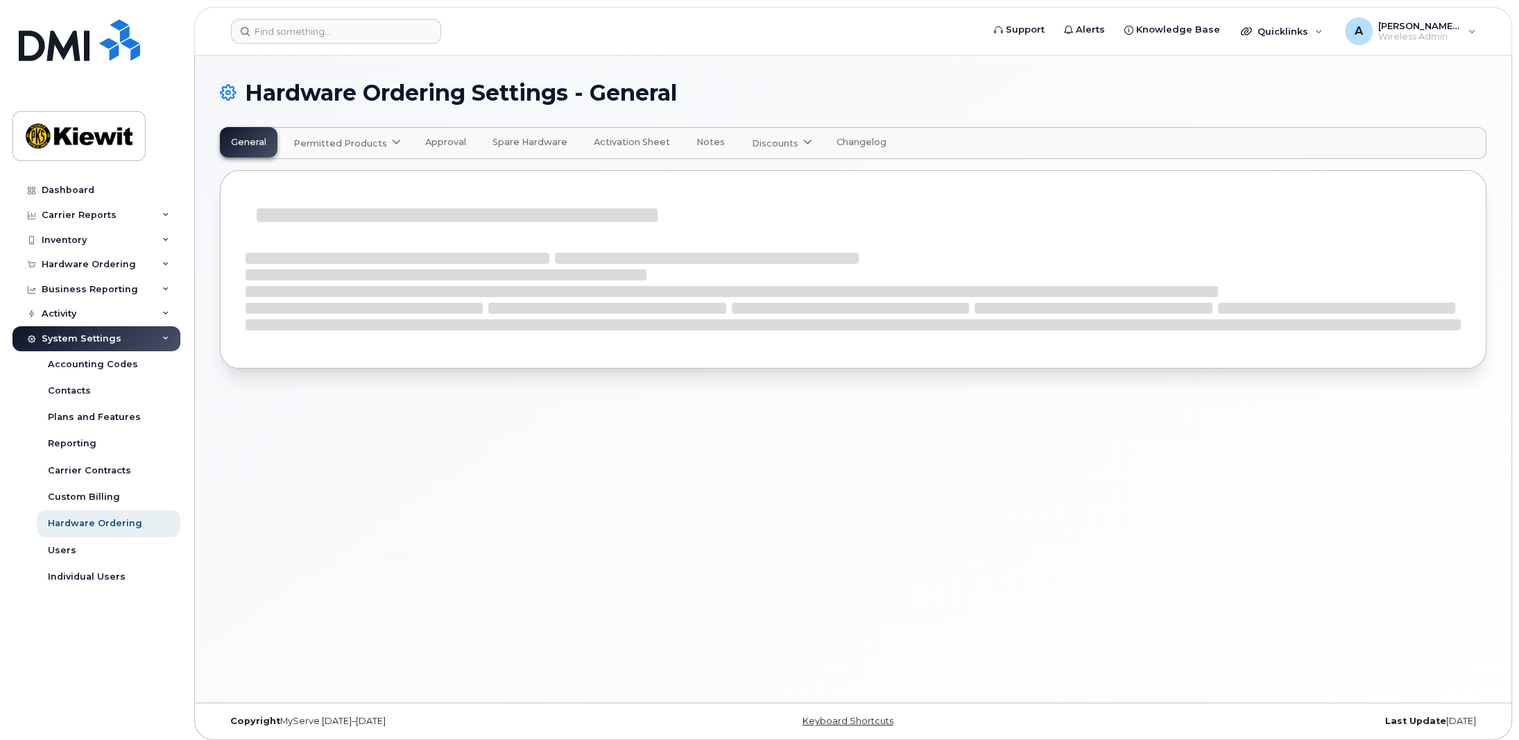
select select "admins"
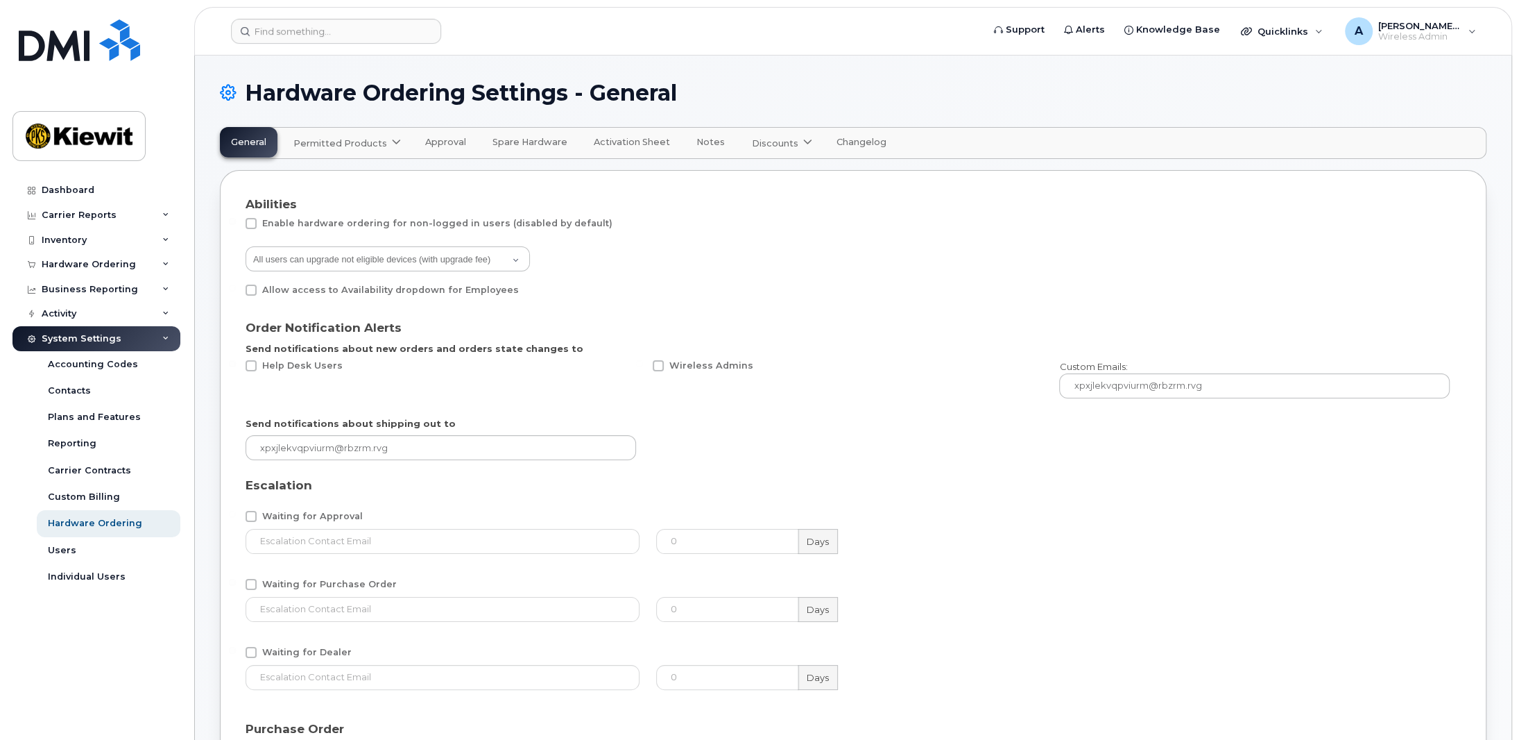
click at [660, 284] on div "Allow access to Availability dropdown for Employees" at bounding box center [853, 293] width 1215 height 18
click at [519, 253] on select "All users can upgrade not eligible devices (with upgrade fee) Only Admins can u…" at bounding box center [388, 258] width 284 height 25
click at [745, 256] on div "All users can upgrade not eligible devices (with upgrade fee) Only Admins can u…" at bounding box center [848, 260] width 1204 height 28
click at [145, 195] on link "Dashboard" at bounding box center [96, 190] width 168 height 25
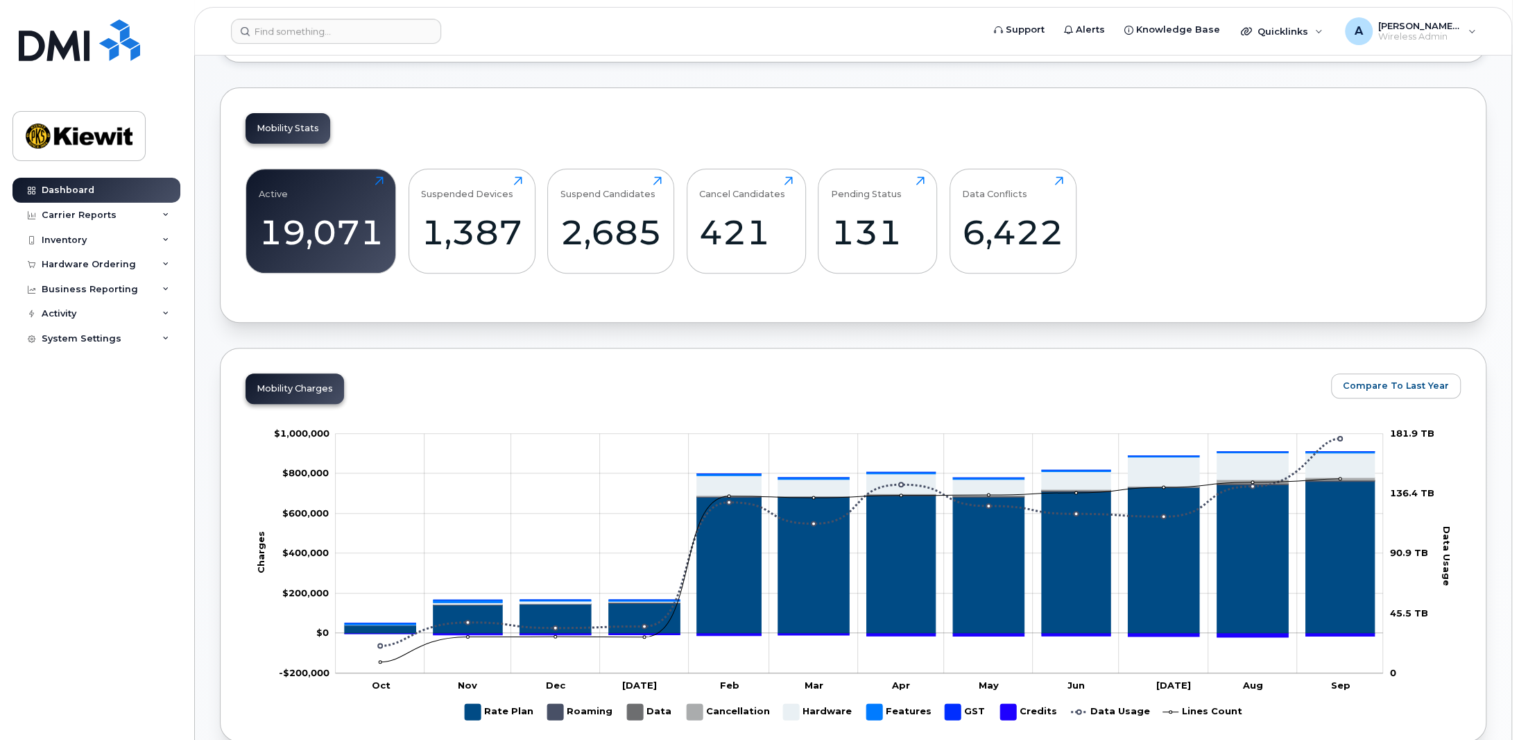
scroll to position [486, 0]
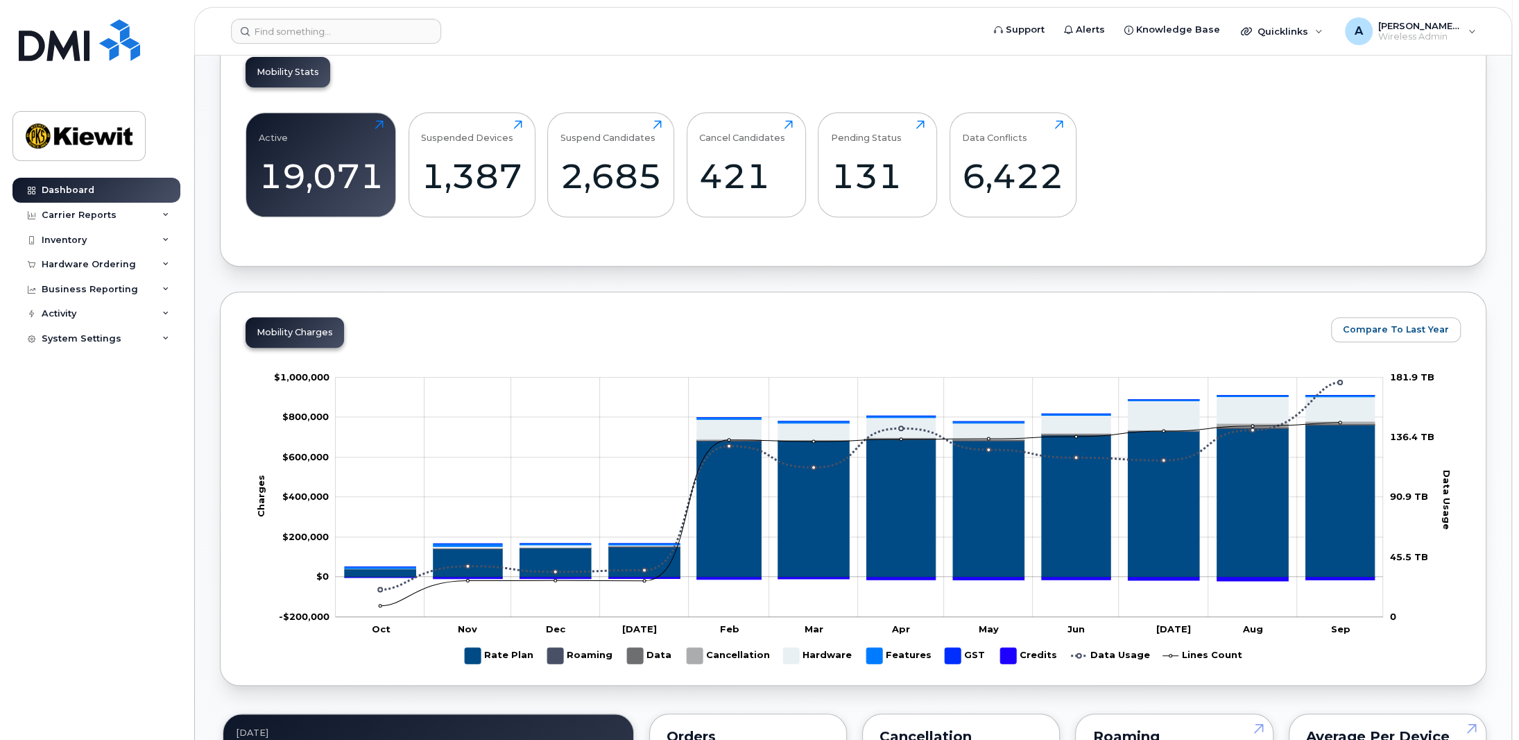
click at [1005, 250] on div "Mobility Stats Active 19,071 Click to view more Suspended Devices 1,387 Click t…" at bounding box center [853, 148] width 1267 height 235
click at [1188, 28] on span "Knowledge Base" at bounding box center [1178, 30] width 84 height 14
click at [164, 240] on icon at bounding box center [165, 240] width 7 height 7
click at [162, 565] on div "Dashboard Carrier Reports Monthly Billing Data Daily Data Pooling Average Costi…" at bounding box center [97, 448] width 171 height 541
click at [148, 473] on div "System Settings" at bounding box center [96, 471] width 168 height 25
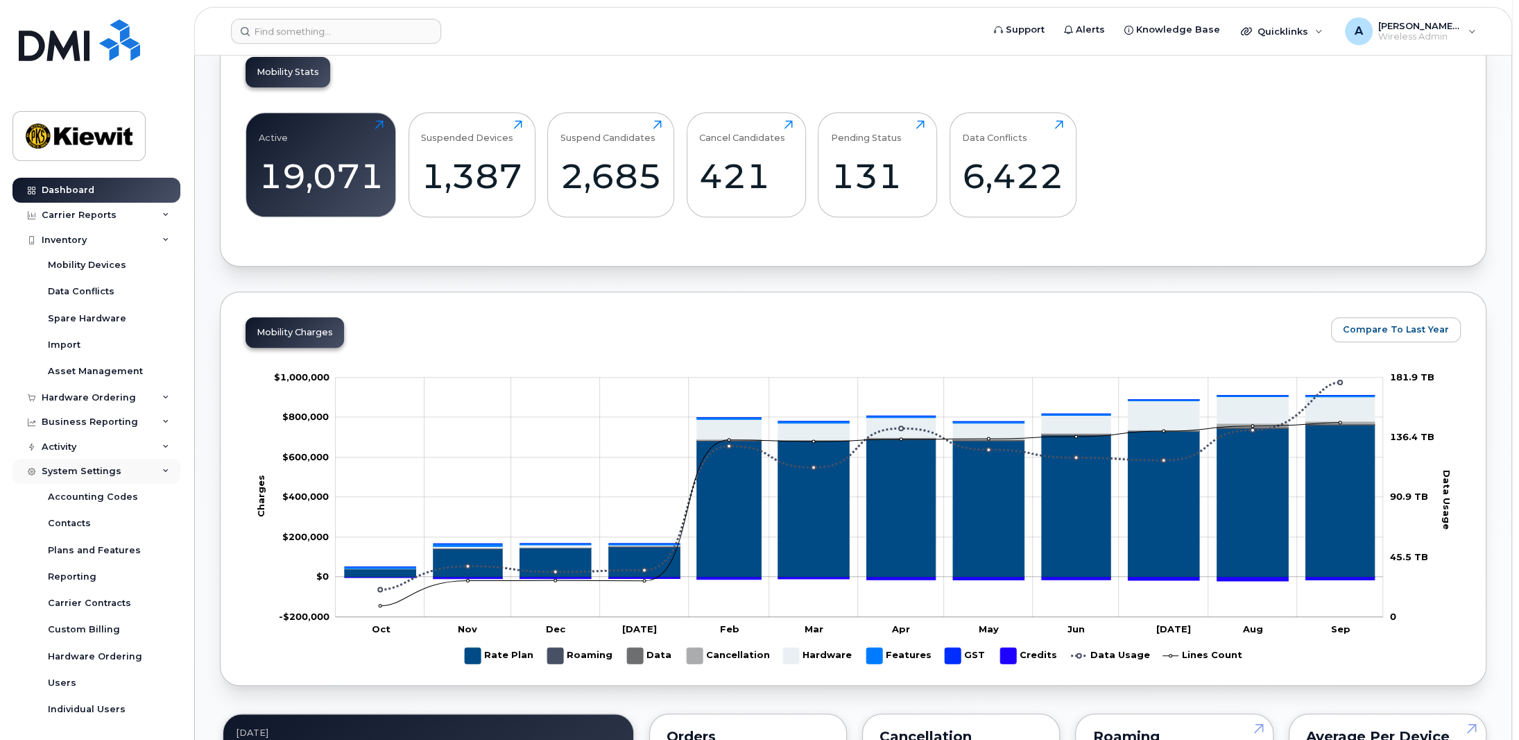
click at [148, 473] on div "System Settings" at bounding box center [96, 471] width 168 height 25
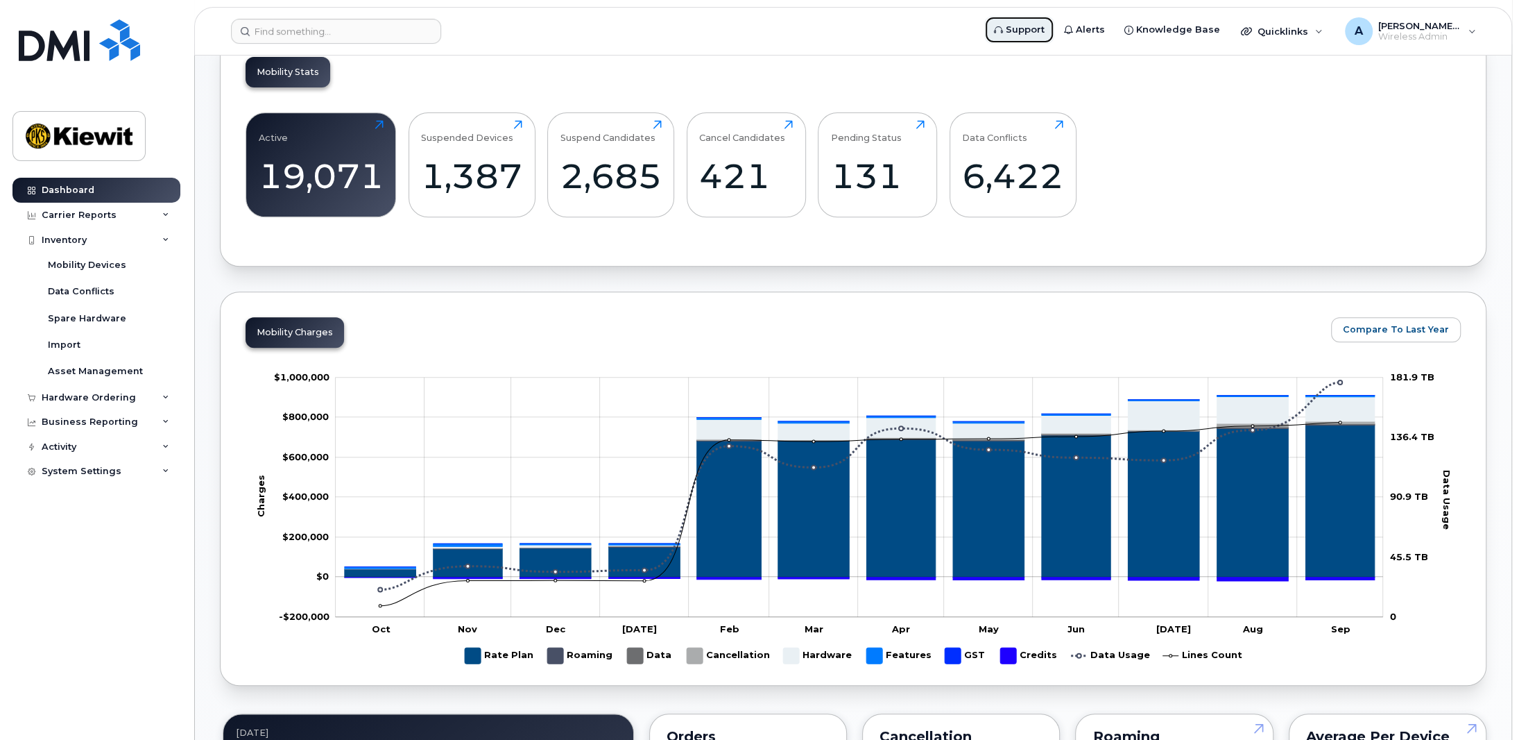
click at [1036, 23] on span "Support" at bounding box center [1025, 30] width 39 height 14
click at [106, 472] on div "System Settings" at bounding box center [82, 470] width 80 height 11
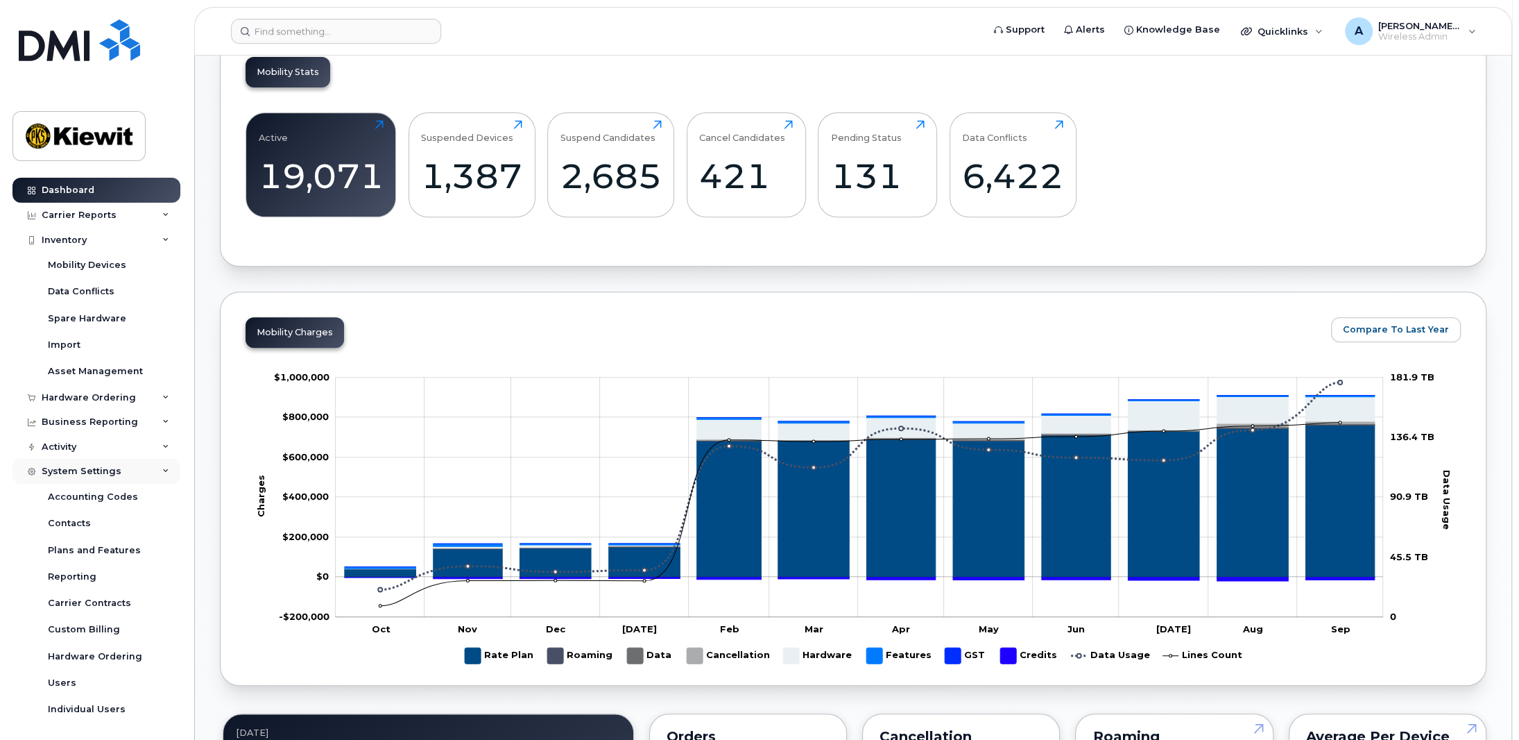
click at [106, 472] on div "System Settings" at bounding box center [82, 470] width 80 height 11
click at [103, 216] on div "Carrier Reports" at bounding box center [79, 215] width 75 height 11
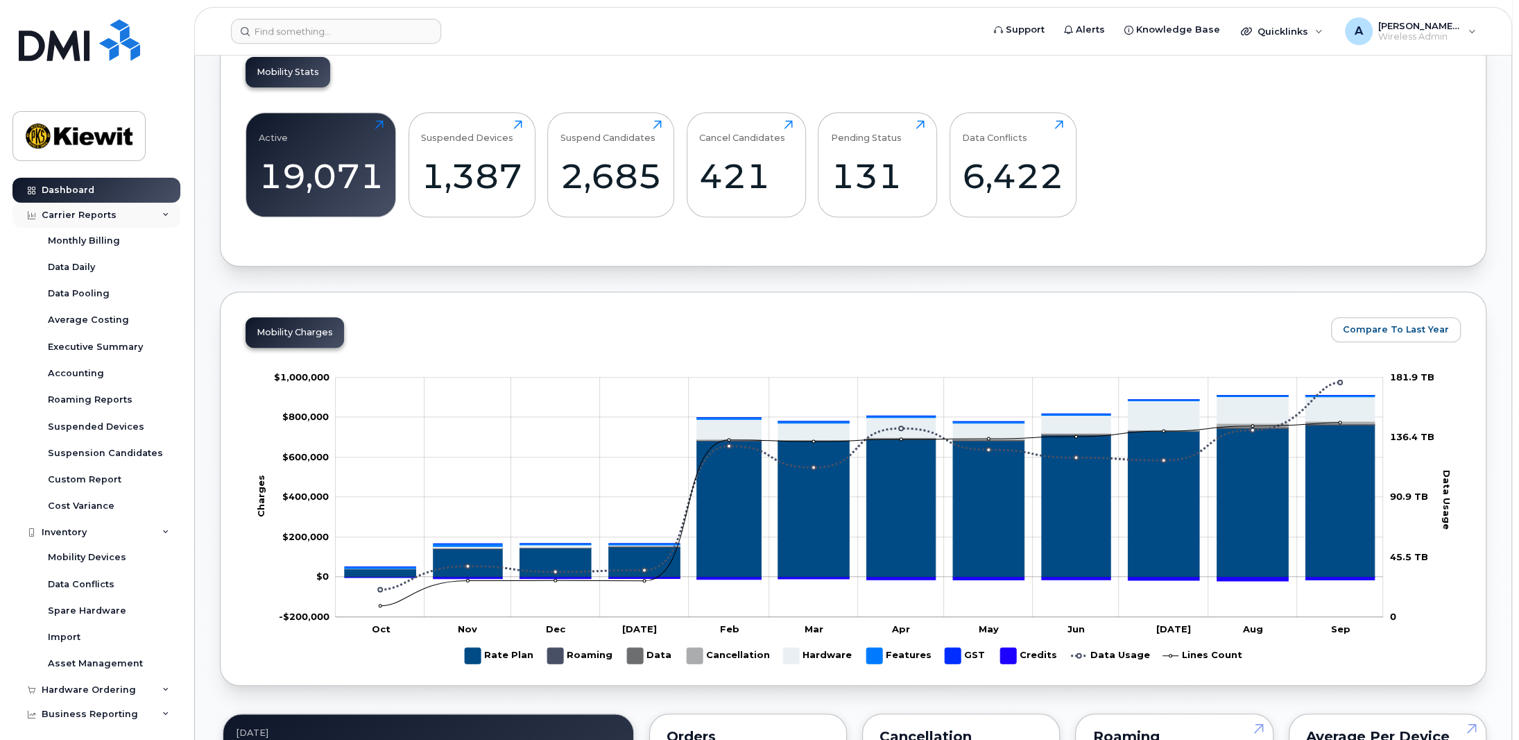
click at [103, 216] on div "Carrier Reports" at bounding box center [79, 215] width 75 height 11
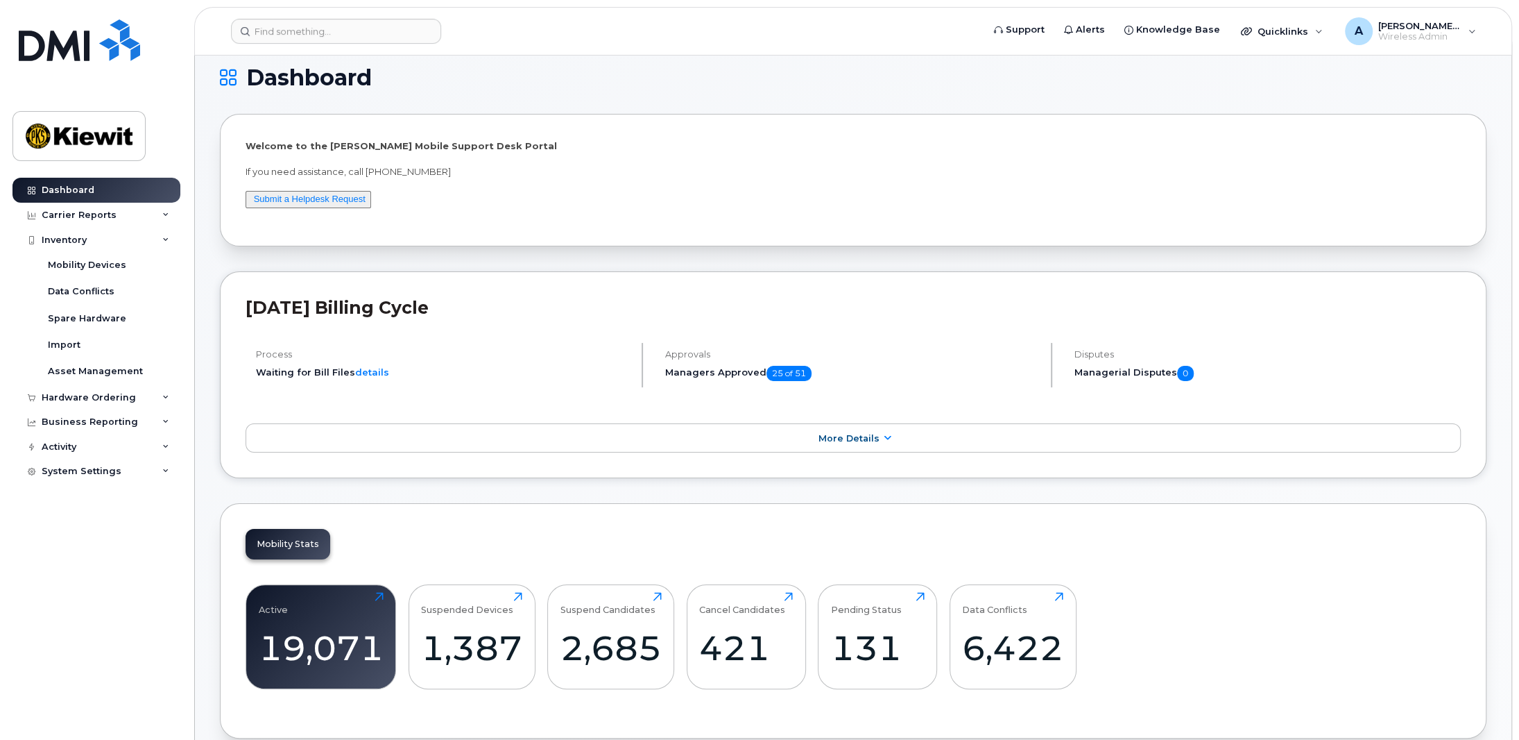
scroll to position [0, 0]
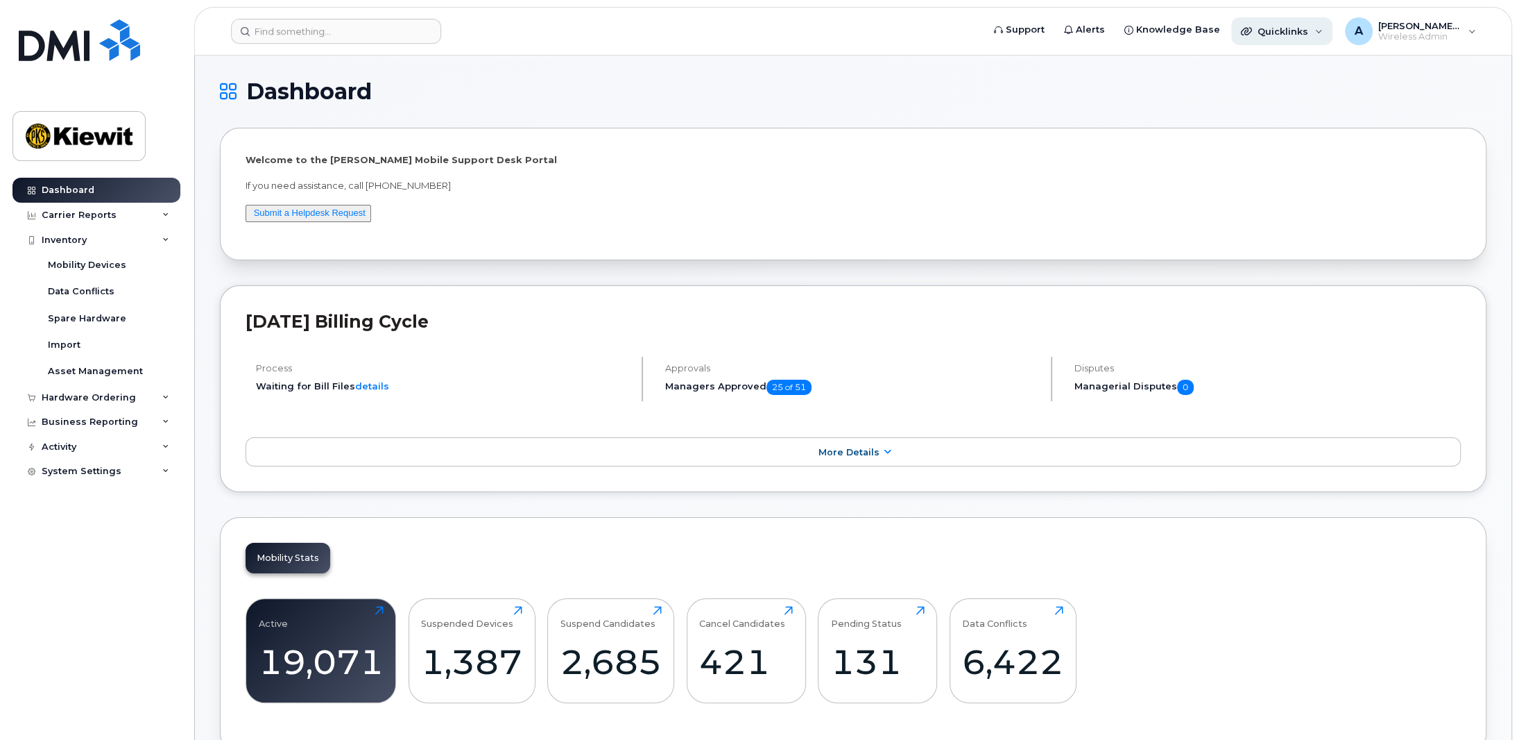
click at [1333, 19] on div "Quicklinks" at bounding box center [1281, 31] width 101 height 28
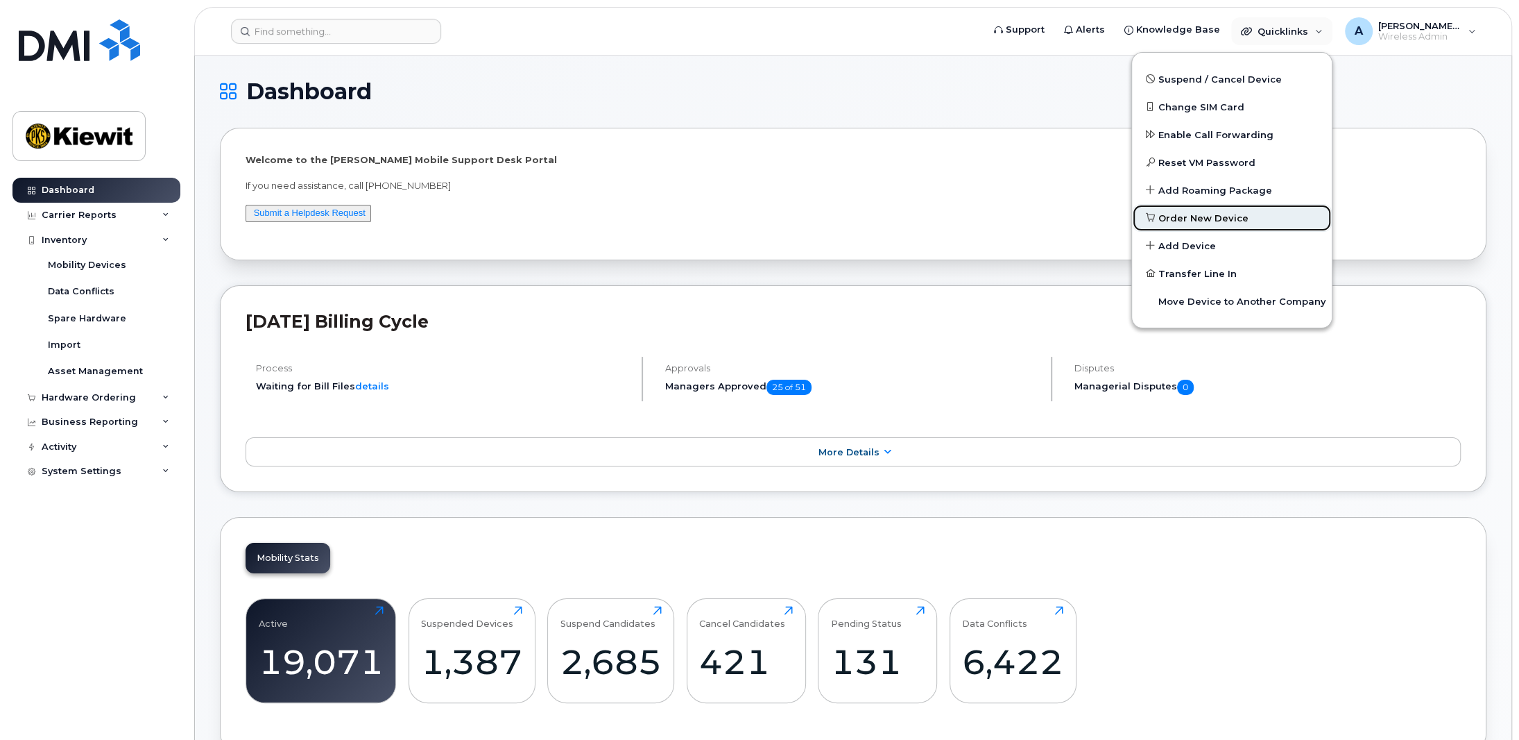
click at [1205, 215] on span "Order New Device" at bounding box center [1204, 219] width 90 height 14
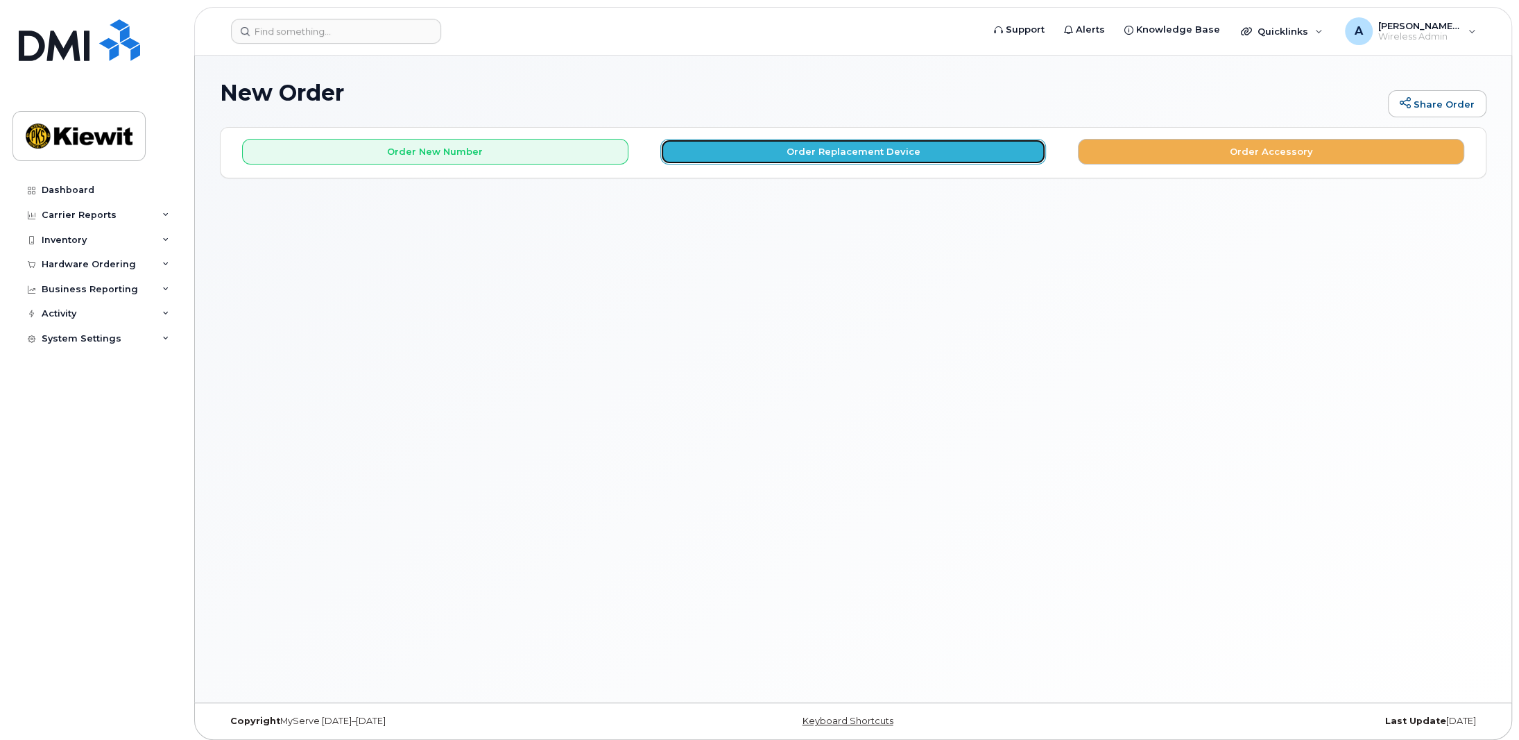
click at [974, 158] on button "Order Replacement Device" at bounding box center [853, 152] width 386 height 26
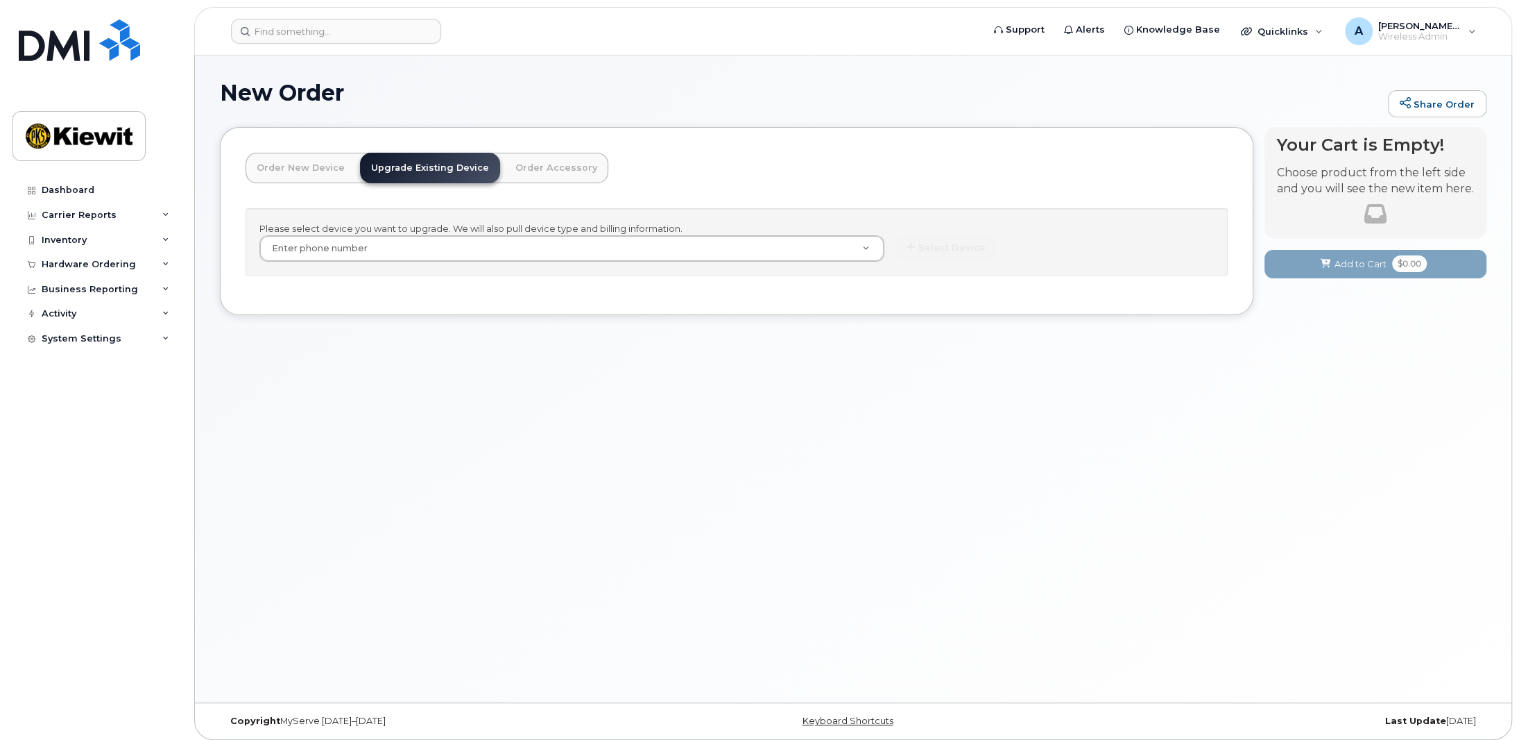
click at [752, 268] on div "Please select device you want to upgrade. We will also pull device type and bil…" at bounding box center [737, 241] width 982 height 67
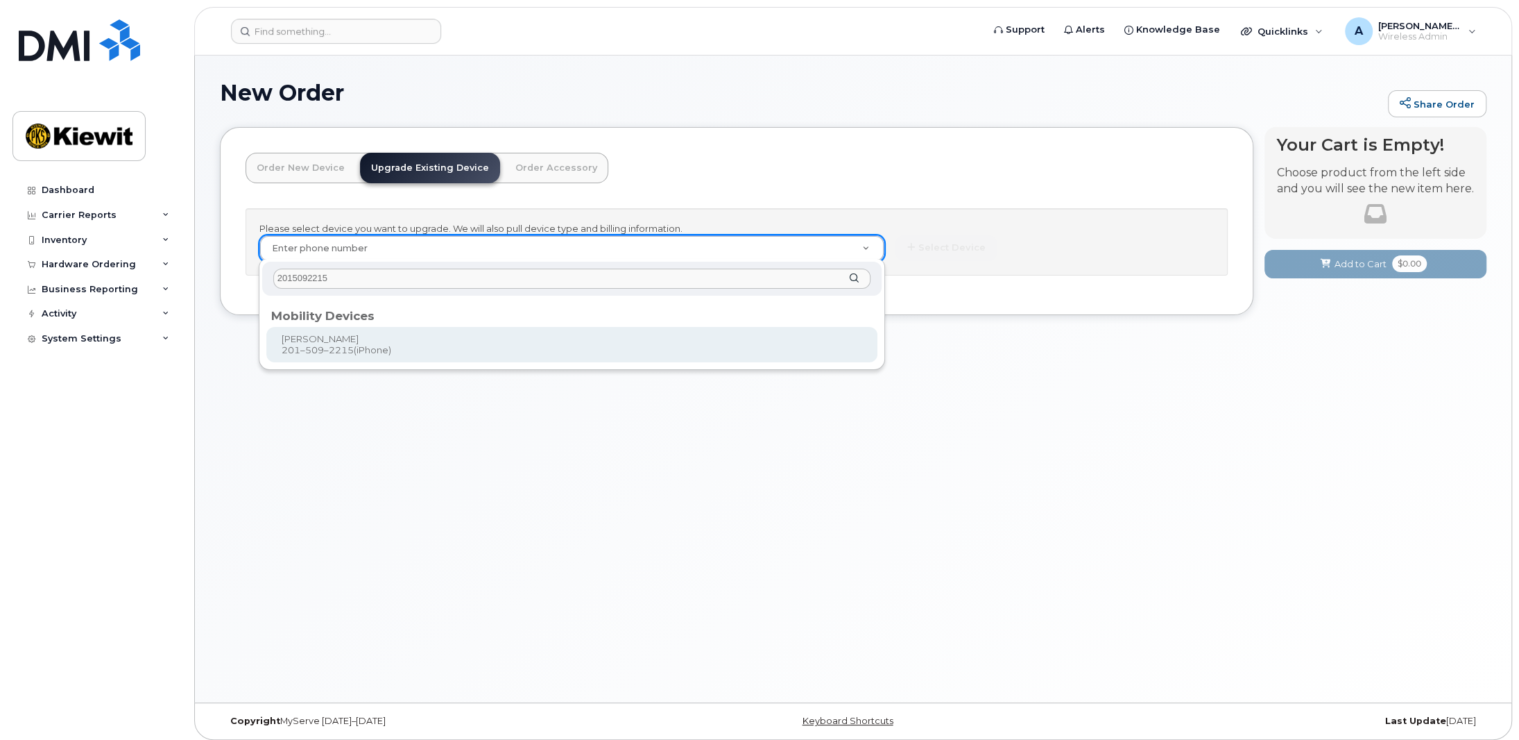
type input "2015092215"
type input "1164024"
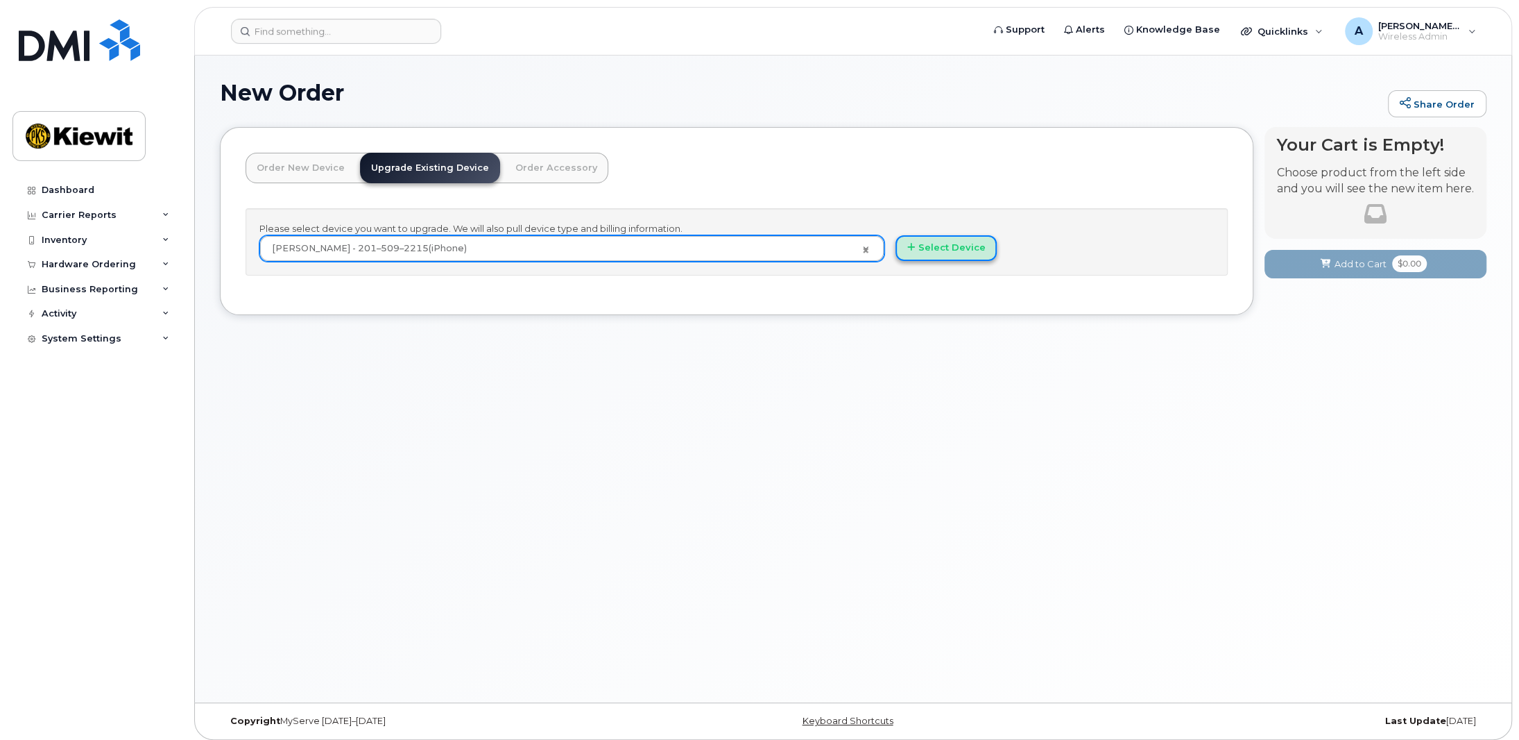
click at [930, 245] on button "Select Device" at bounding box center [946, 248] width 101 height 26
